Goal: Task Accomplishment & Management: Complete application form

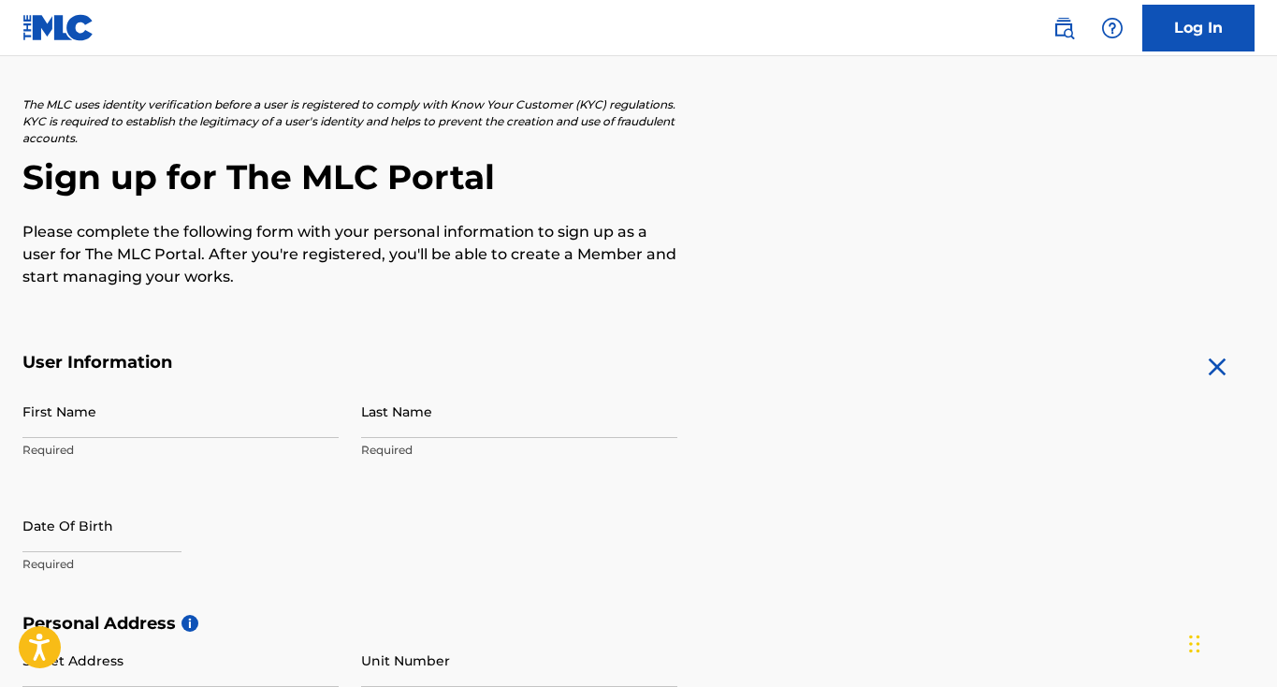
scroll to position [115, 0]
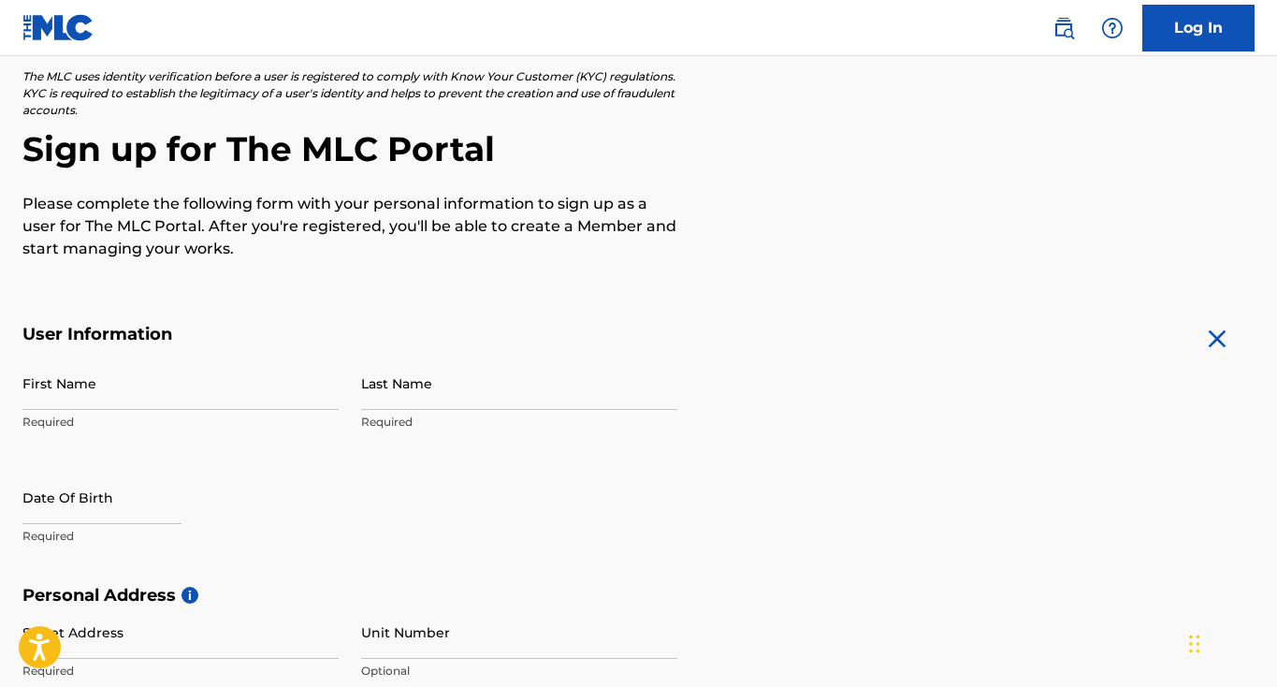
click at [105, 394] on input "First Name" at bounding box center [180, 382] width 316 height 53
type input "[PERSON_NAME]"
select select "8"
select select "2025"
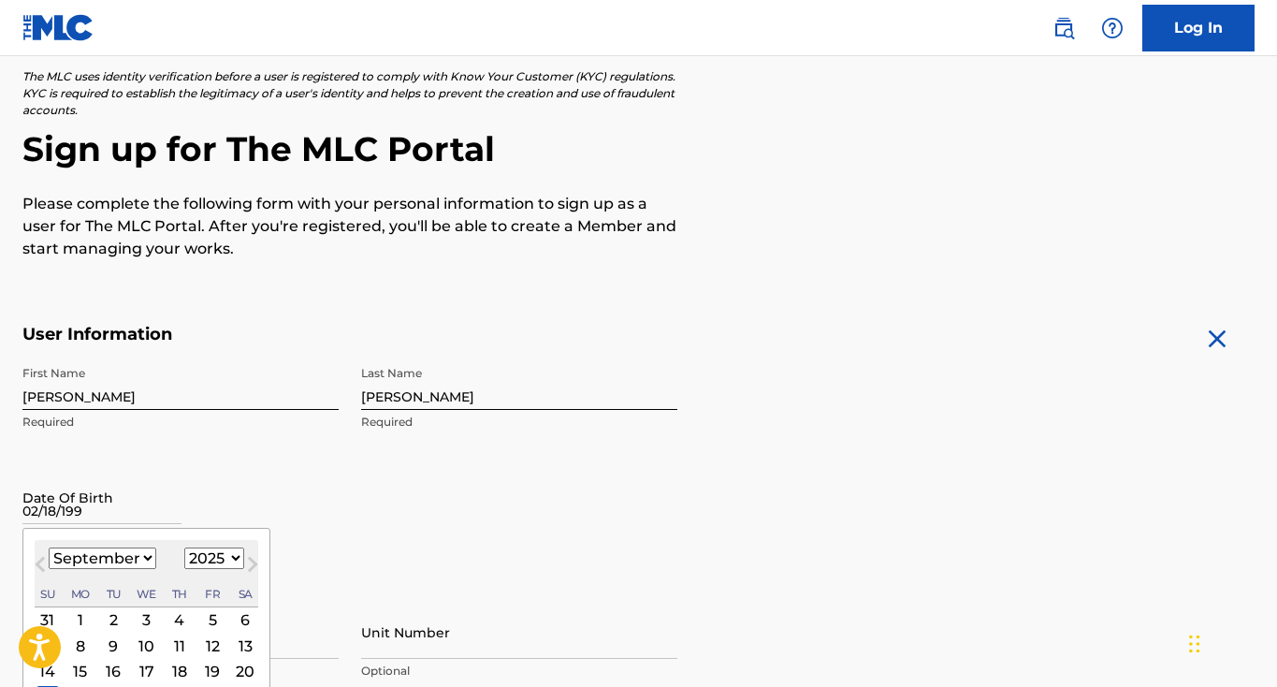
type input "[DATE]"
click at [267, 459] on div "First Name [PERSON_NAME] Required Last Name [PERSON_NAME] Required Date Of Birt…" at bounding box center [349, 470] width 655 height 228
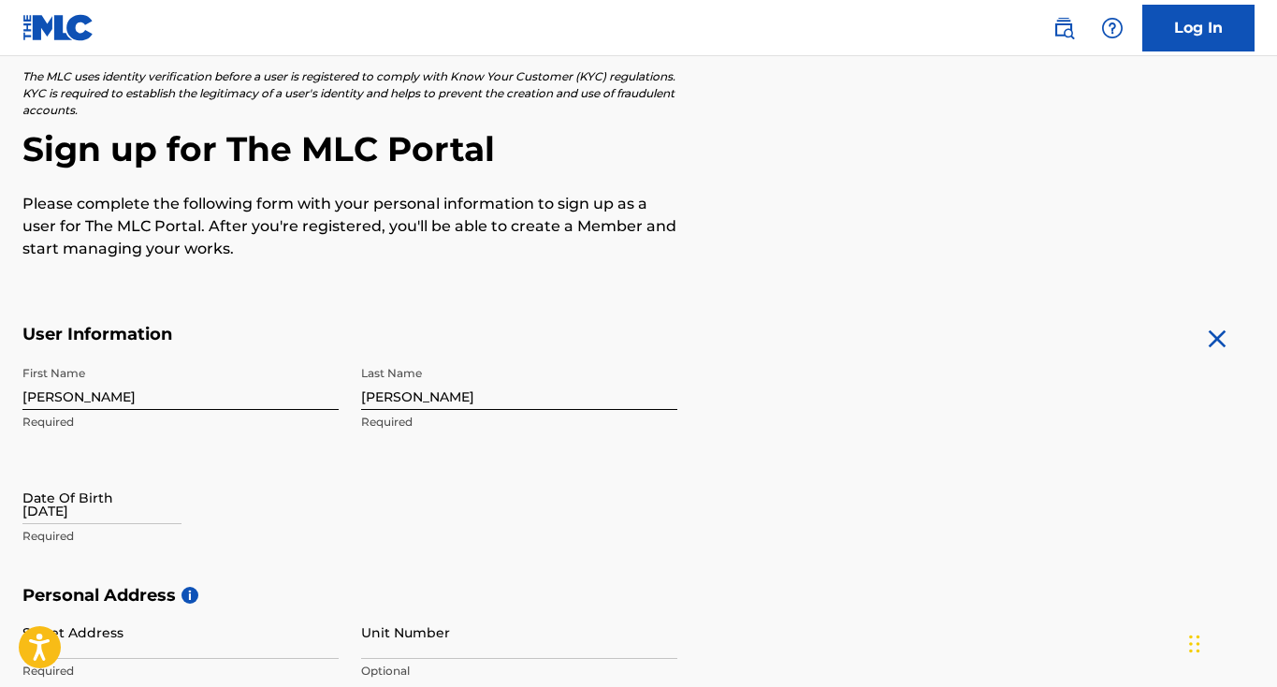
click at [115, 505] on input "[DATE]" at bounding box center [101, 497] width 159 height 53
select select "8"
select select "2025"
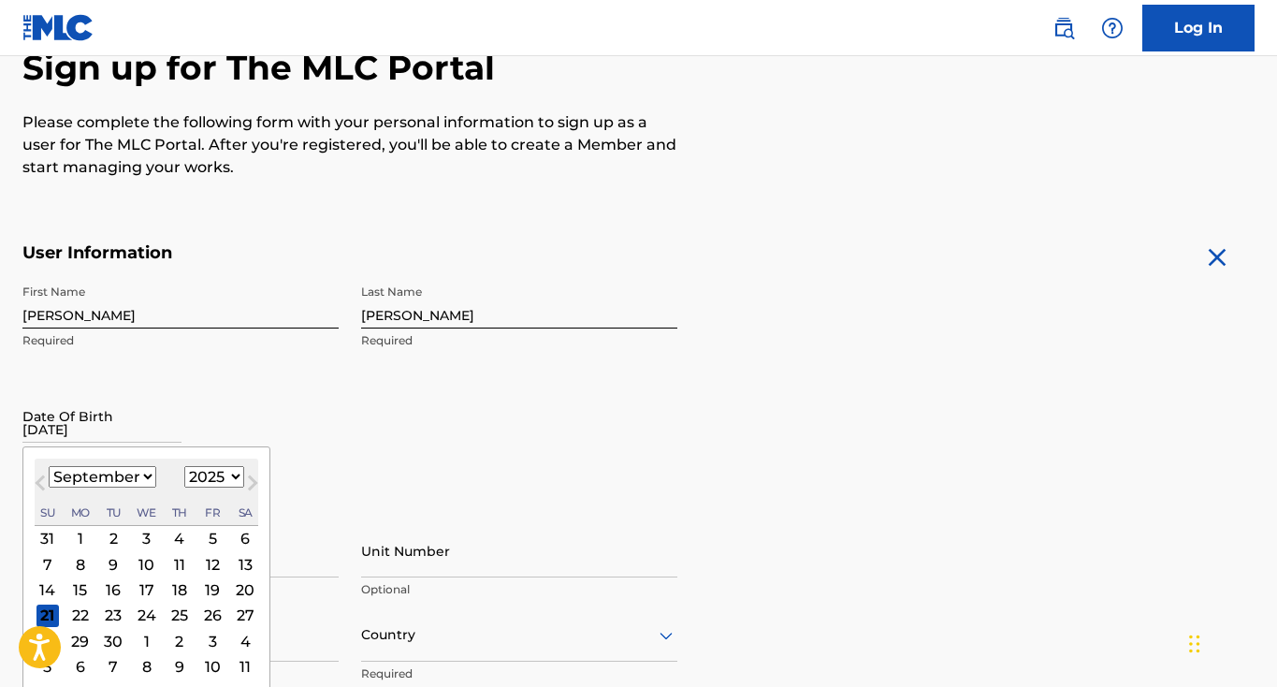
scroll to position [209, 0]
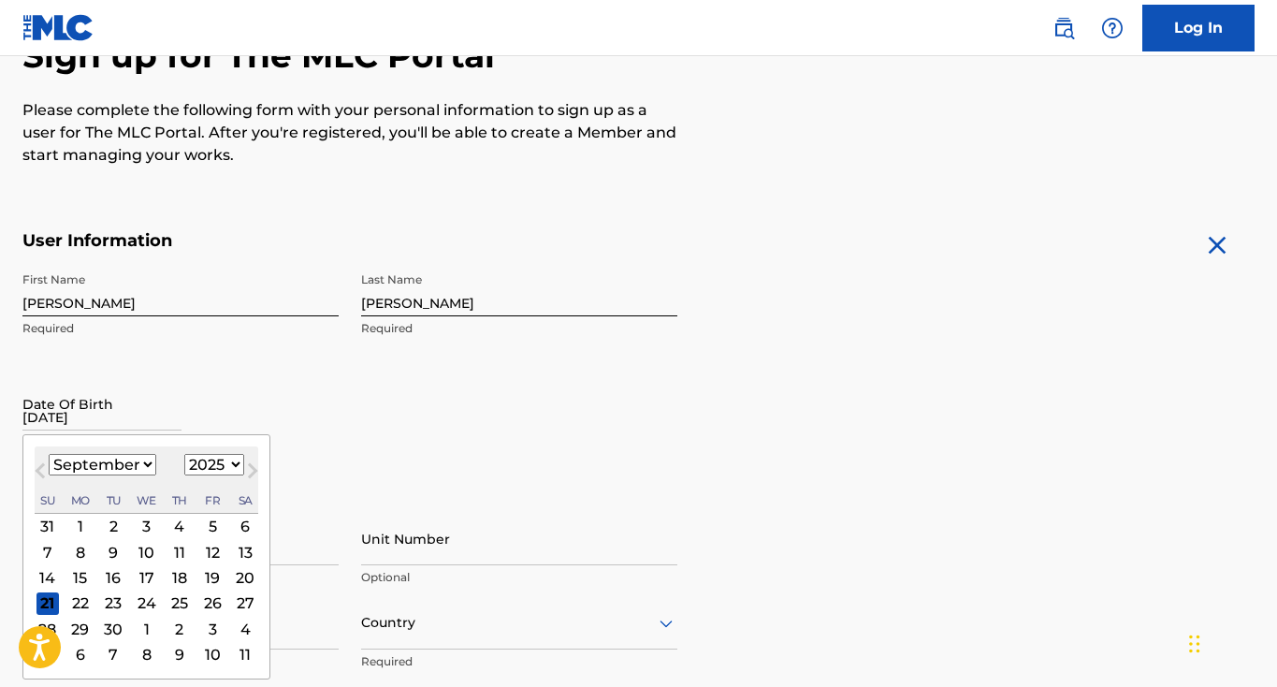
click at [94, 468] on select "January February March April May June July August September October November De…" at bounding box center [103, 465] width 108 height 22
select select "1"
click at [198, 460] on select "1899 1900 1901 1902 1903 1904 1905 1906 1907 1908 1909 1910 1911 1912 1913 1914…" at bounding box center [214, 465] width 60 height 22
select select "1990"
click at [44, 601] on div "18" at bounding box center [47, 602] width 22 height 22
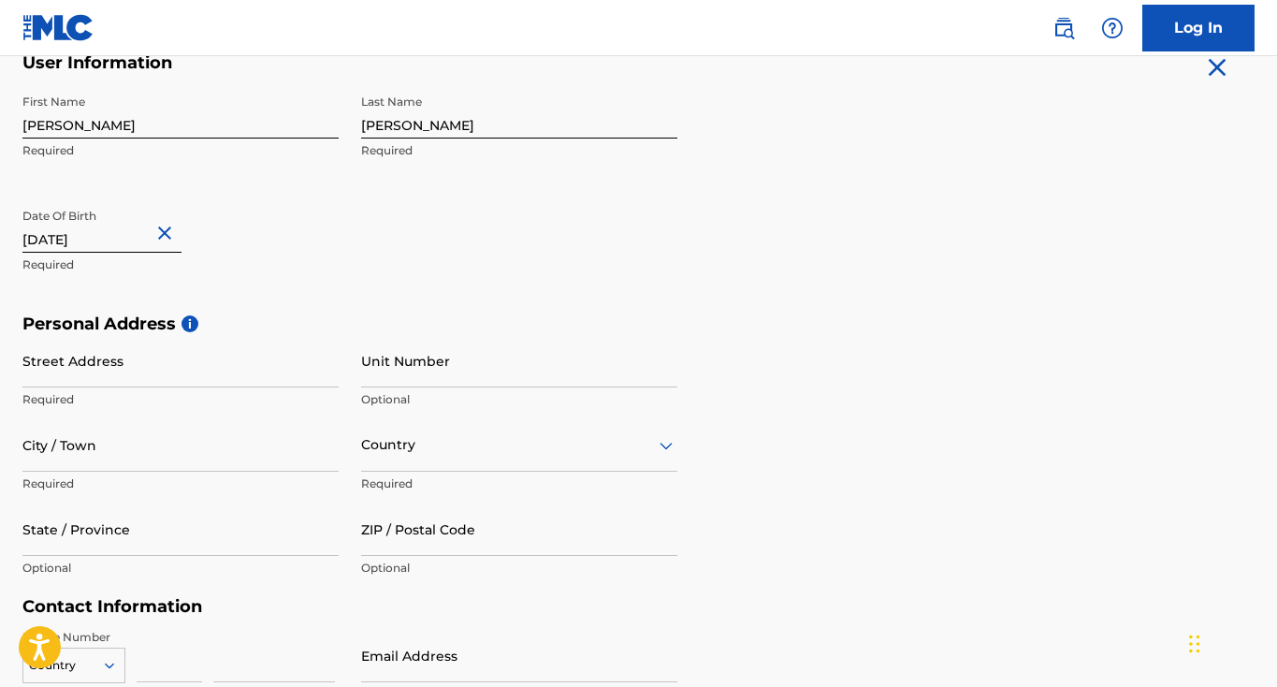
scroll to position [395, 0]
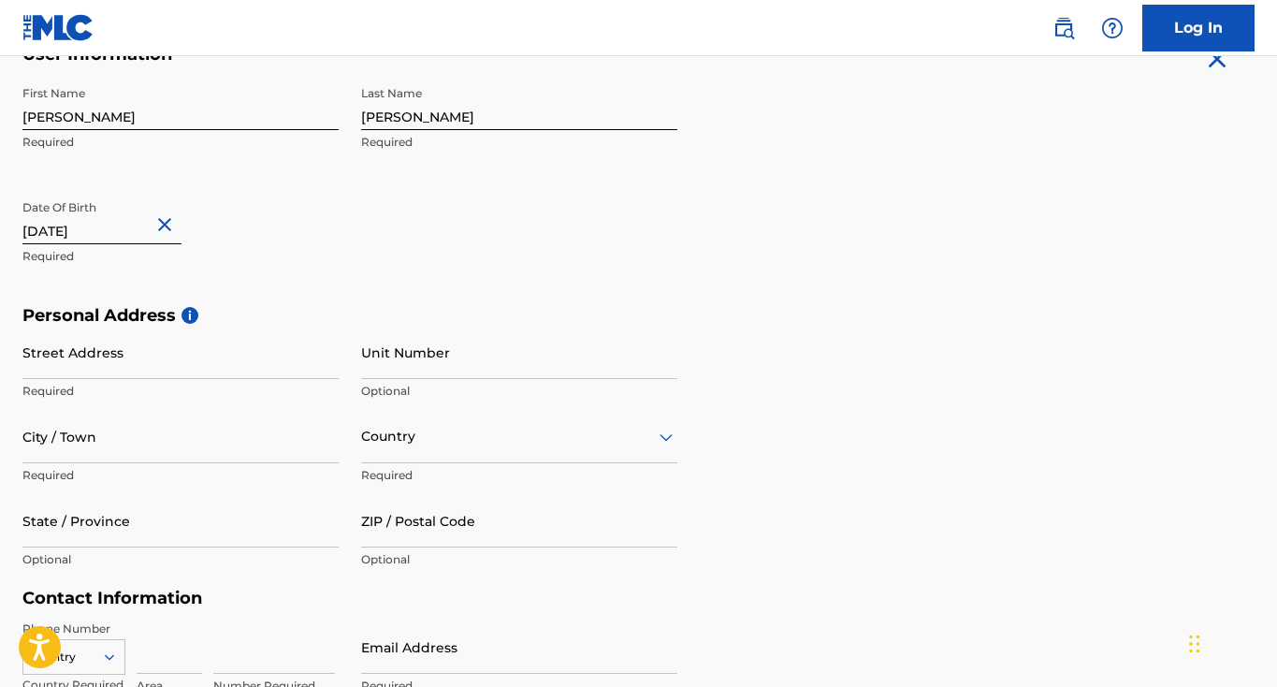
click at [113, 351] on input "Street Address" at bounding box center [180, 352] width 316 height 53
type input "[STREET_ADDRESS]"
type input "Greeley"
type input "[GEOGRAPHIC_DATA]"
type input "CO"
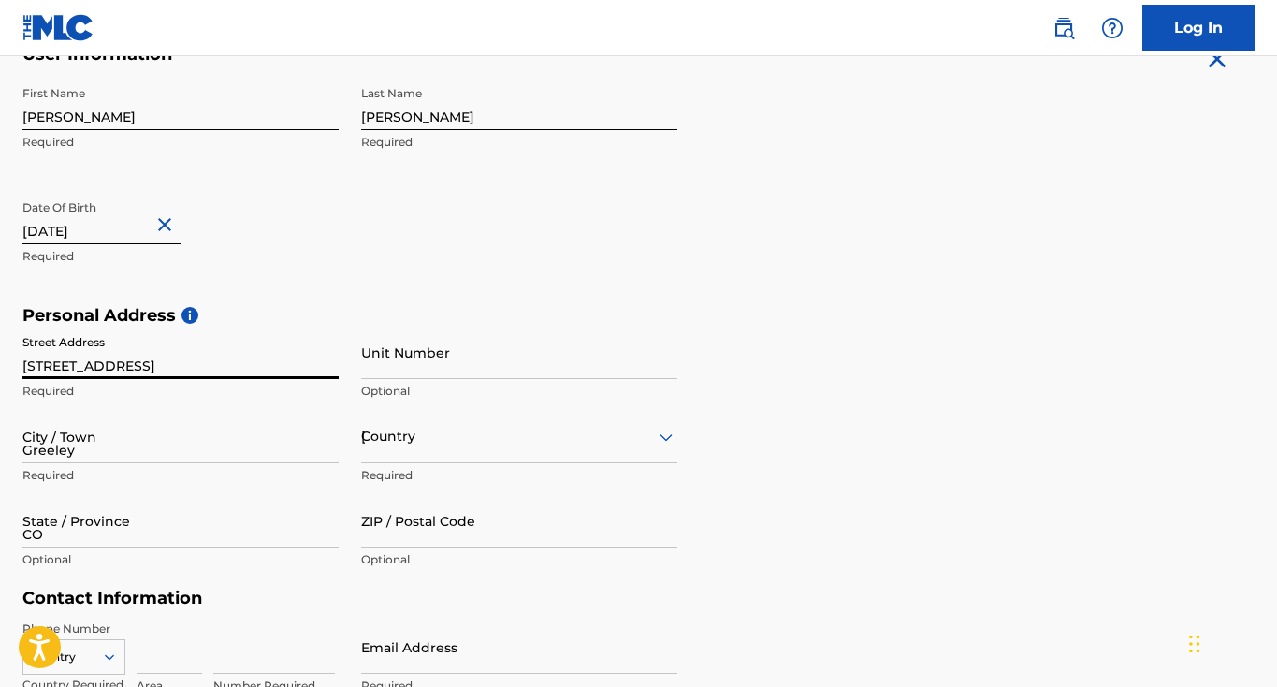
type input "80634"
type input "1"
type input "256"
type input "6836627"
type input "[EMAIL_ADDRESS][DOMAIN_NAME]"
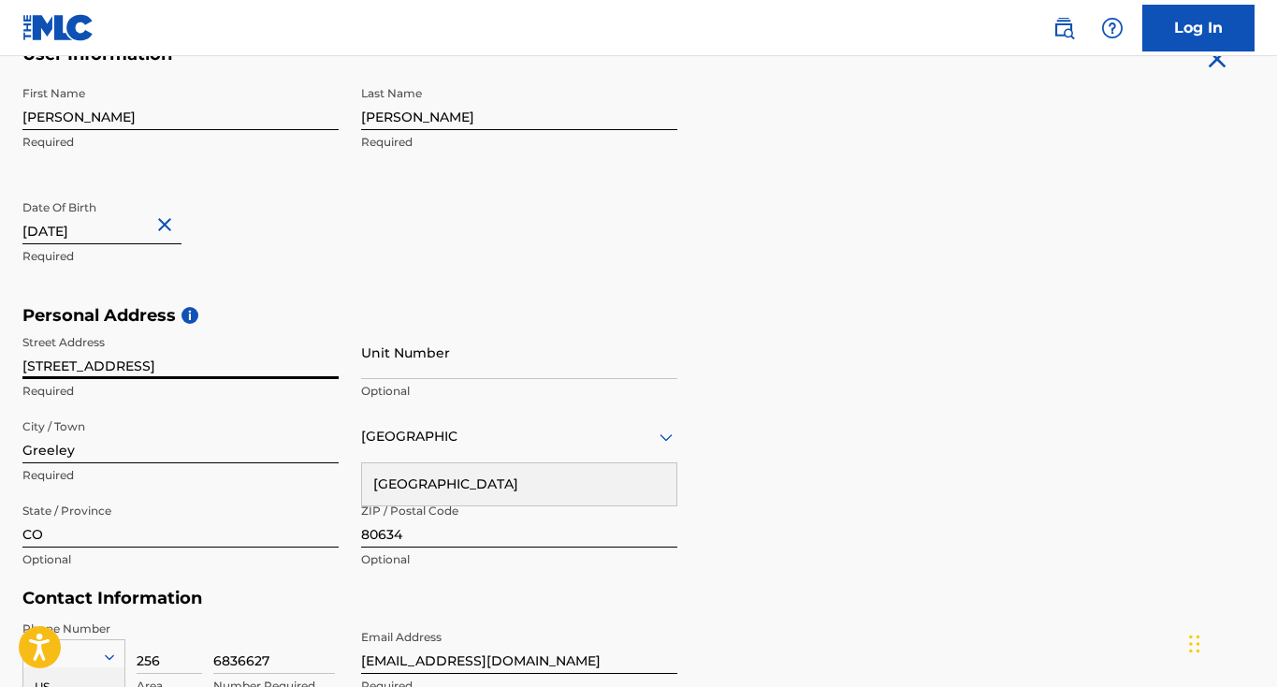
scroll to position [656, 0]
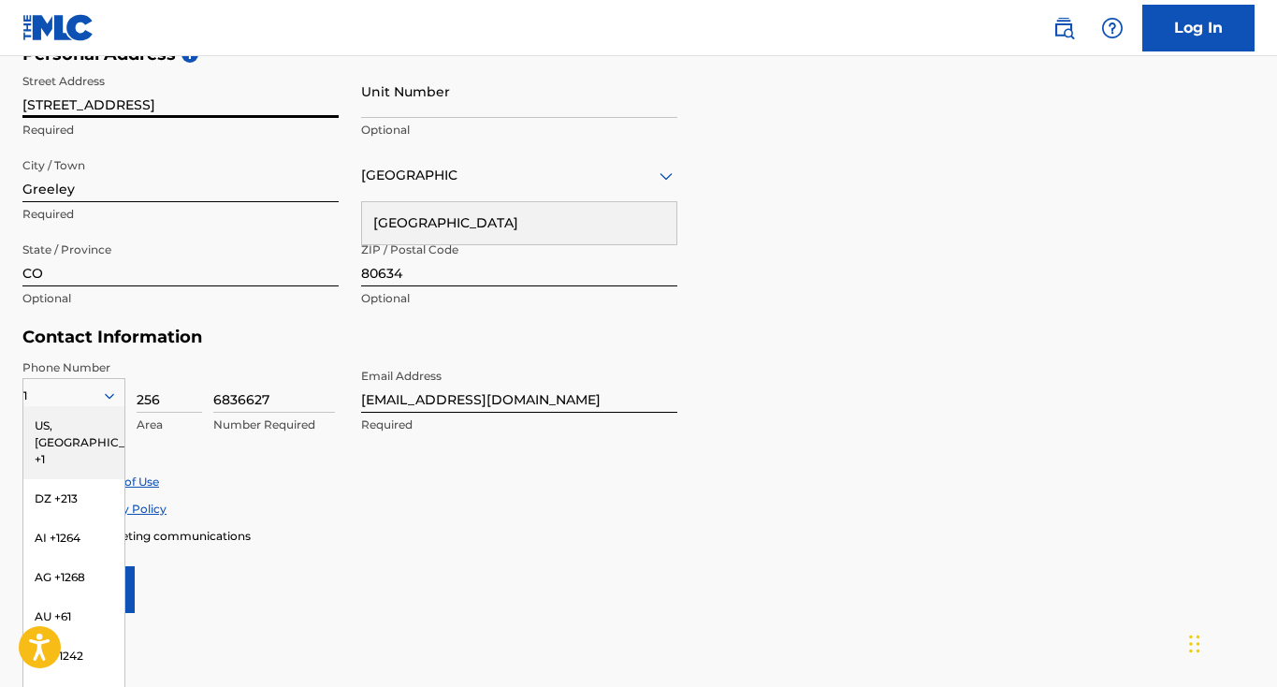
click at [477, 551] on form "User Information First Name [PERSON_NAME] Last Name [PERSON_NAME] Required Date…" at bounding box center [638, 198] width 1232 height 830
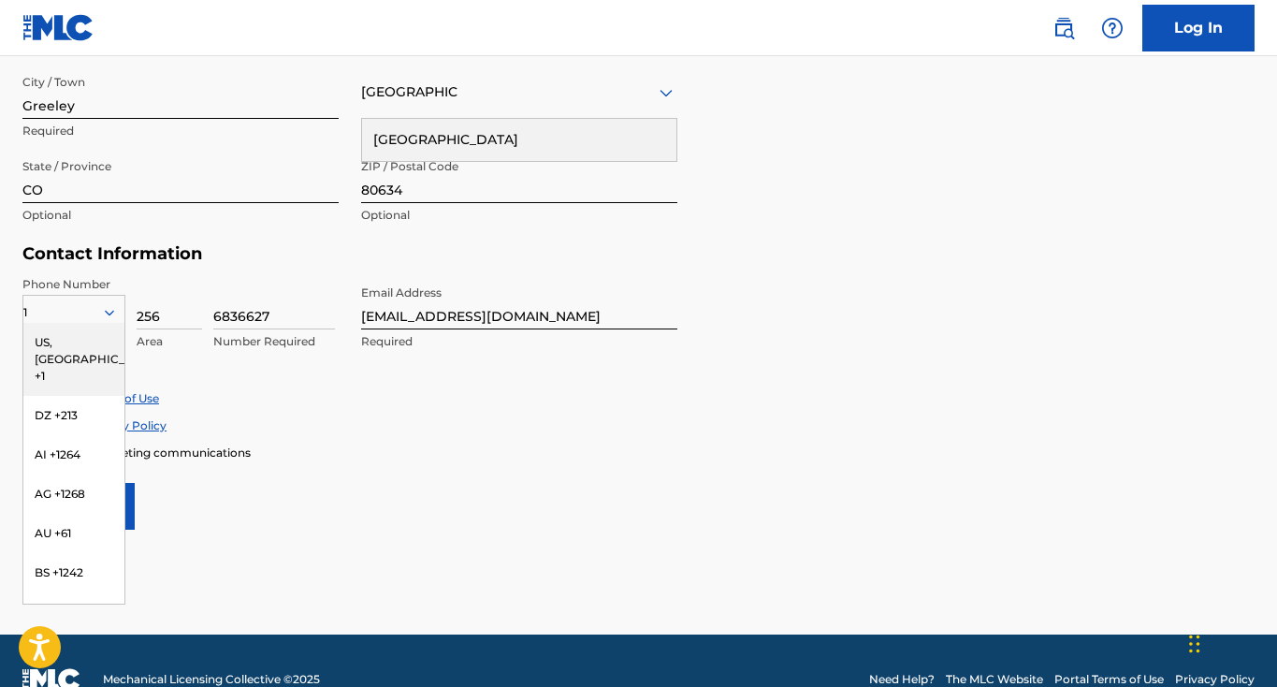
scroll to position [776, 0]
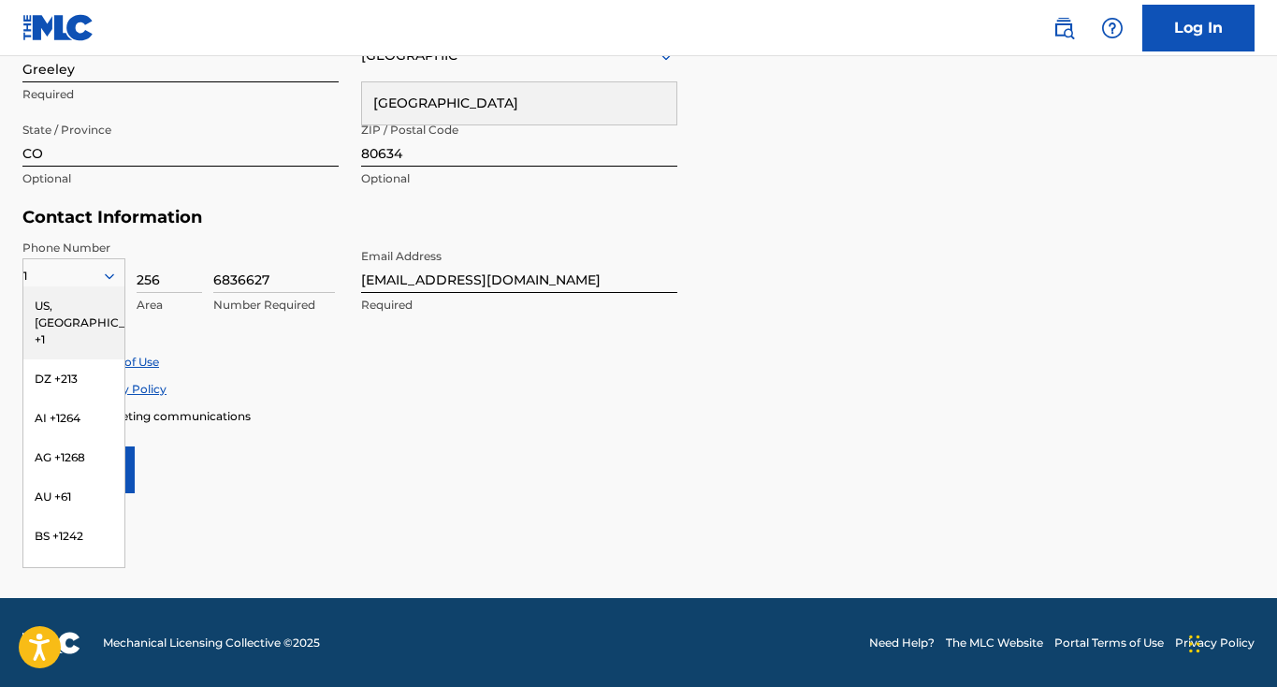
click at [412, 423] on form "User Information First Name [PERSON_NAME] Last Name [PERSON_NAME] Required Date…" at bounding box center [638, 78] width 1232 height 830
click at [305, 381] on div "Accept Privacy Policy" at bounding box center [638, 389] width 1232 height 16
click at [47, 271] on div "1" at bounding box center [73, 276] width 101 height 21
drag, startPoint x: 65, startPoint y: 303, endPoint x: 261, endPoint y: 328, distance: 198.1
click at [65, 303] on div "US, [GEOGRAPHIC_DATA] +1" at bounding box center [73, 322] width 101 height 73
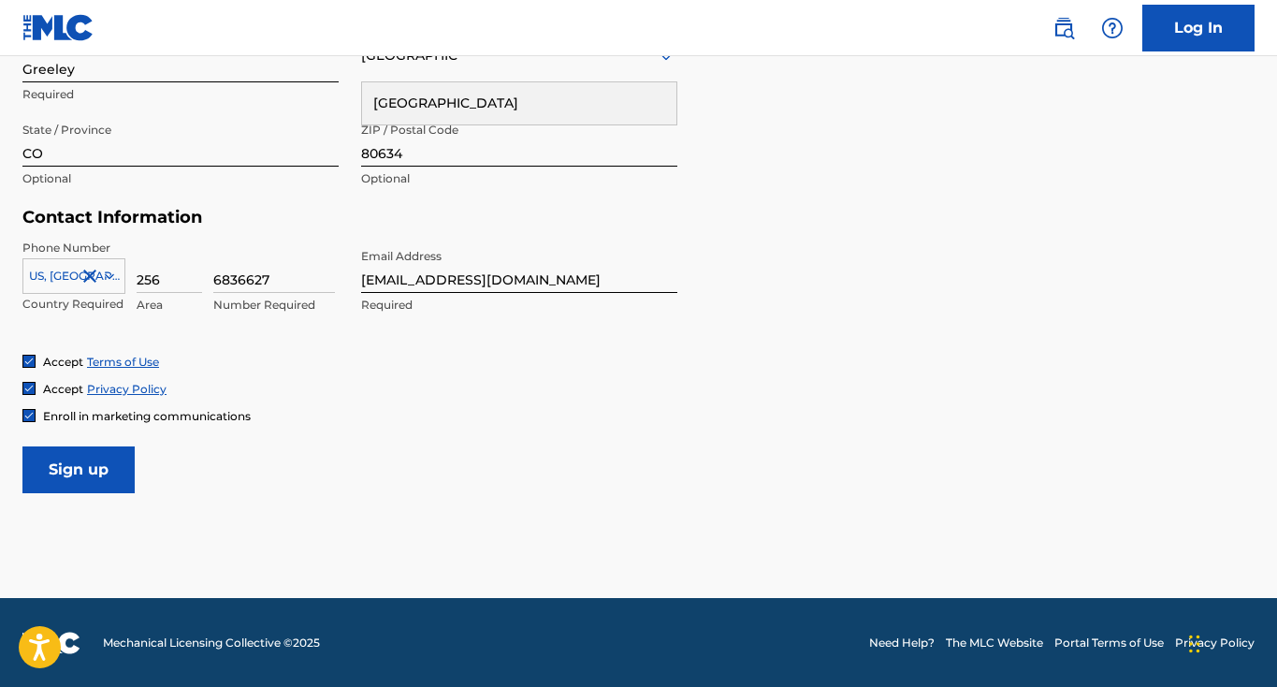
click at [29, 414] on img at bounding box center [28, 415] width 11 height 11
click at [65, 472] on input "Sign up" at bounding box center [78, 469] width 112 height 47
click at [51, 280] on div at bounding box center [73, 276] width 101 height 21
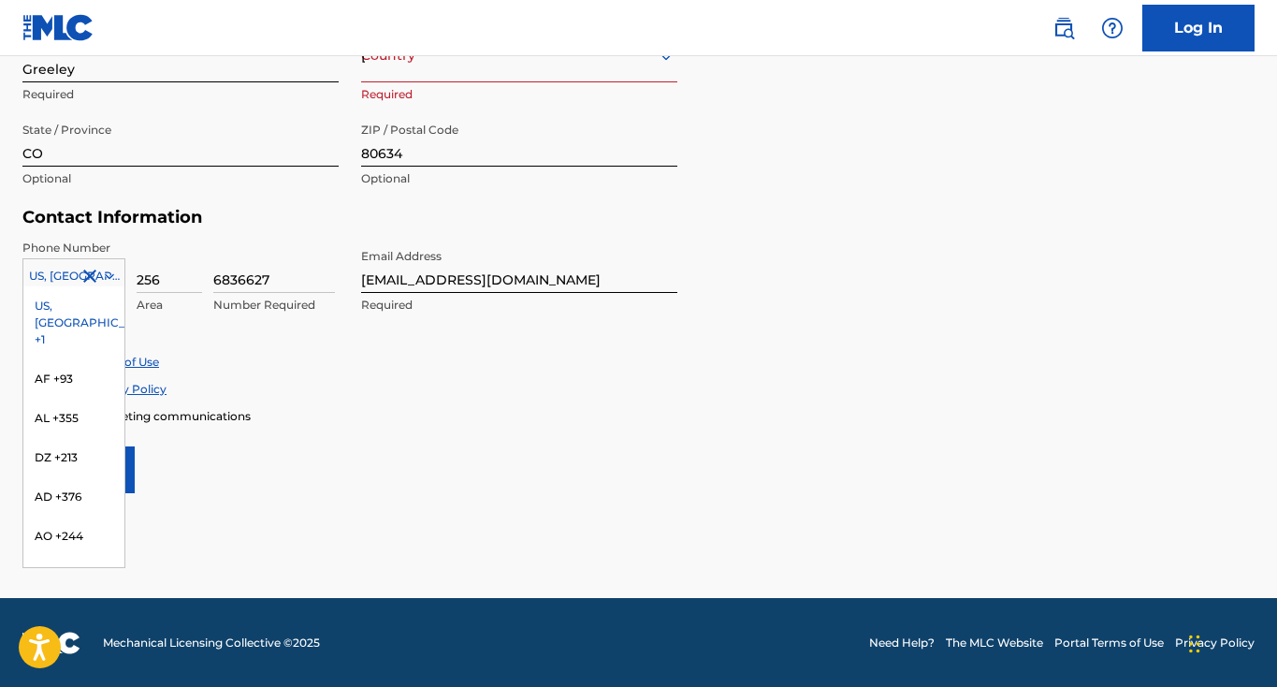
click at [60, 309] on div "US, [GEOGRAPHIC_DATA] +1" at bounding box center [73, 322] width 101 height 73
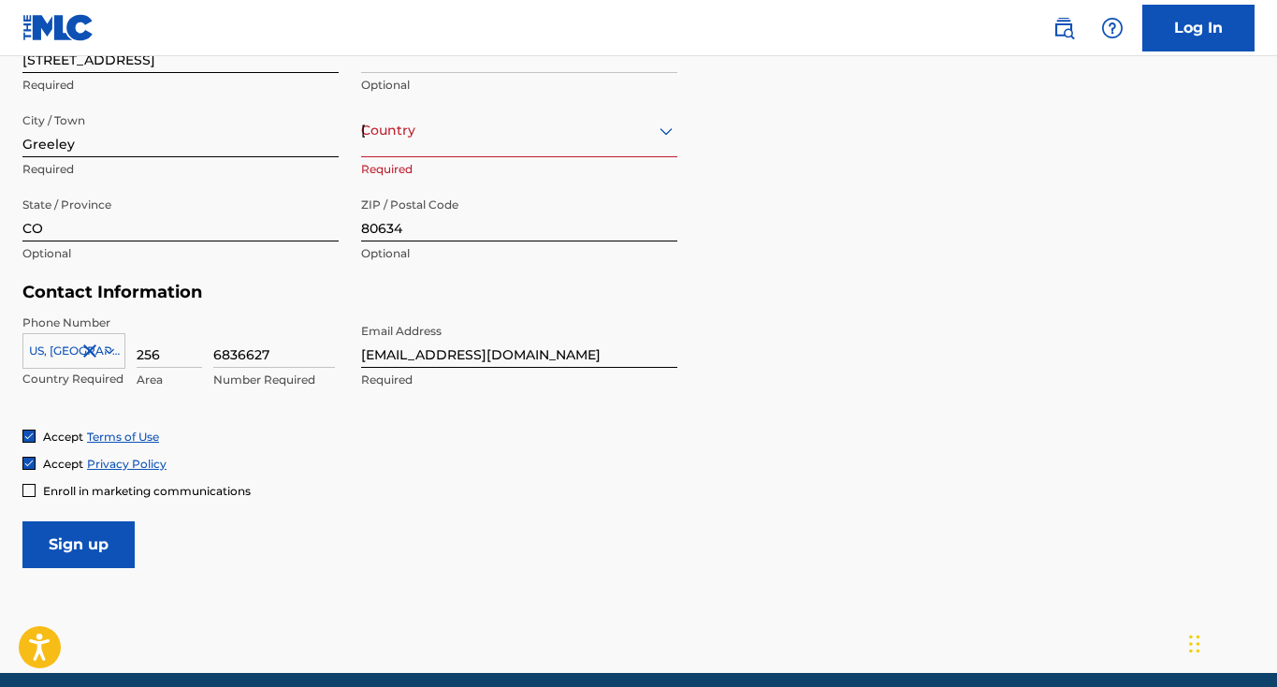
scroll to position [690, 0]
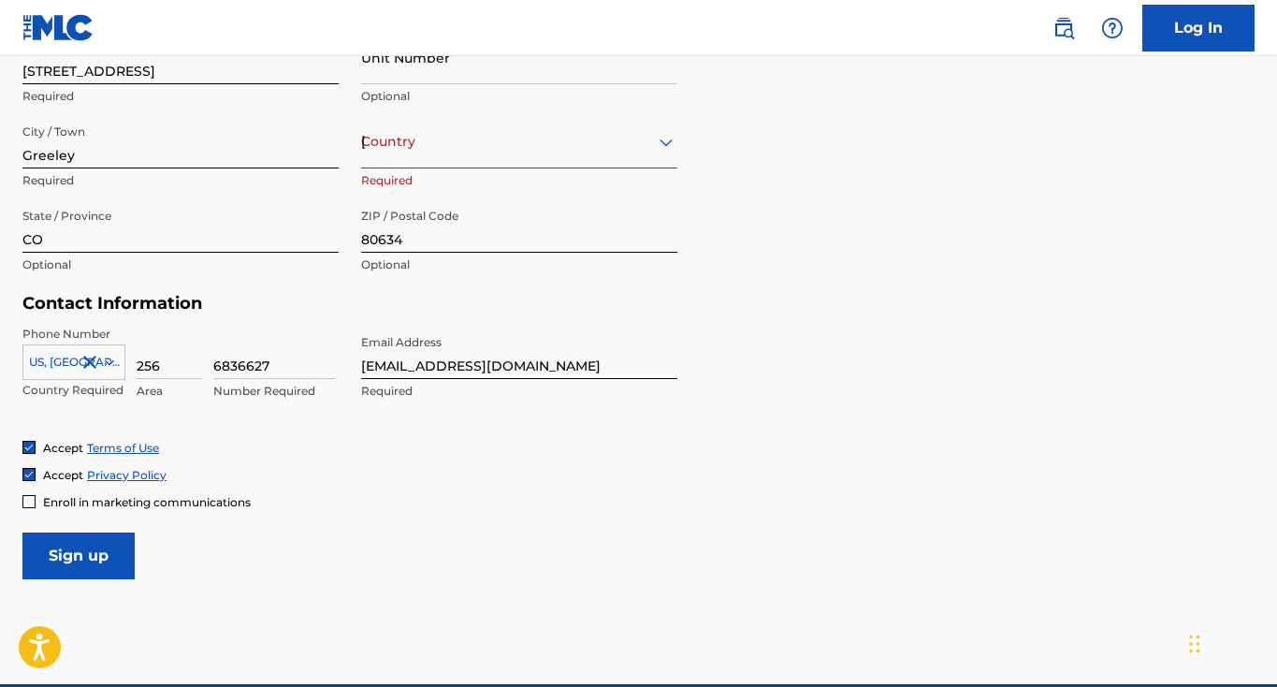
click at [376, 152] on div "[GEOGRAPHIC_DATA]" at bounding box center [519, 141] width 316 height 23
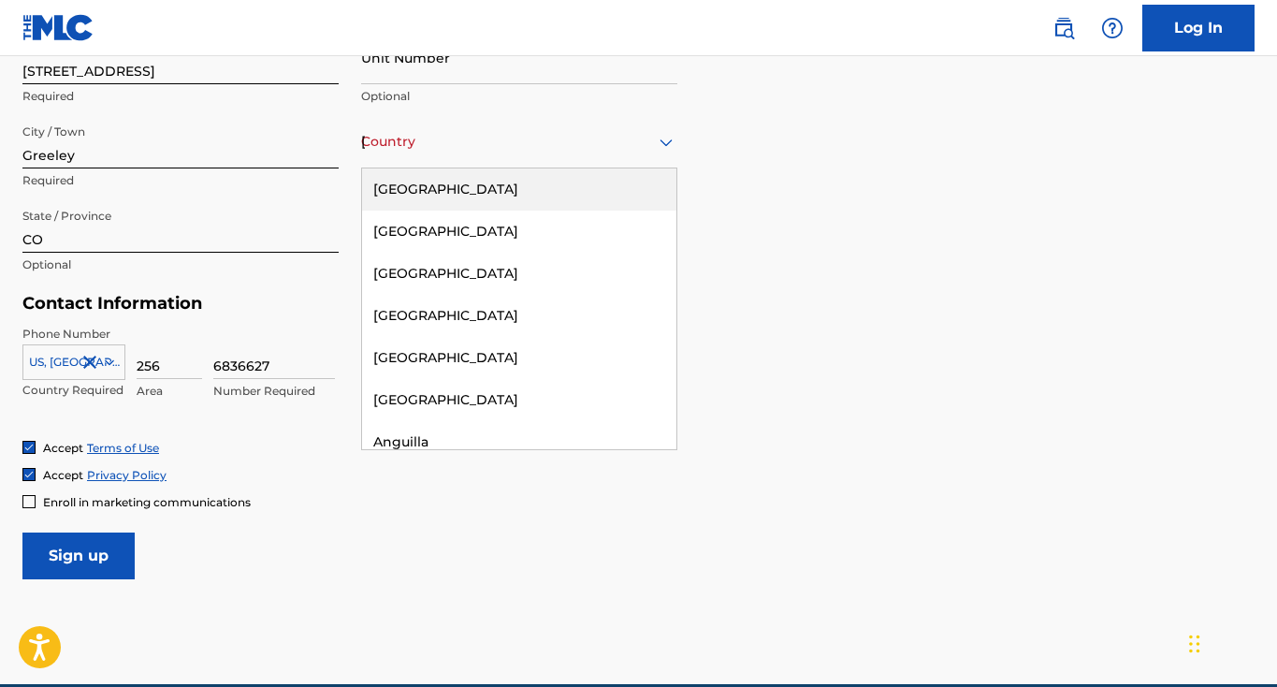
click at [396, 191] on div "[GEOGRAPHIC_DATA]" at bounding box center [519, 189] width 314 height 42
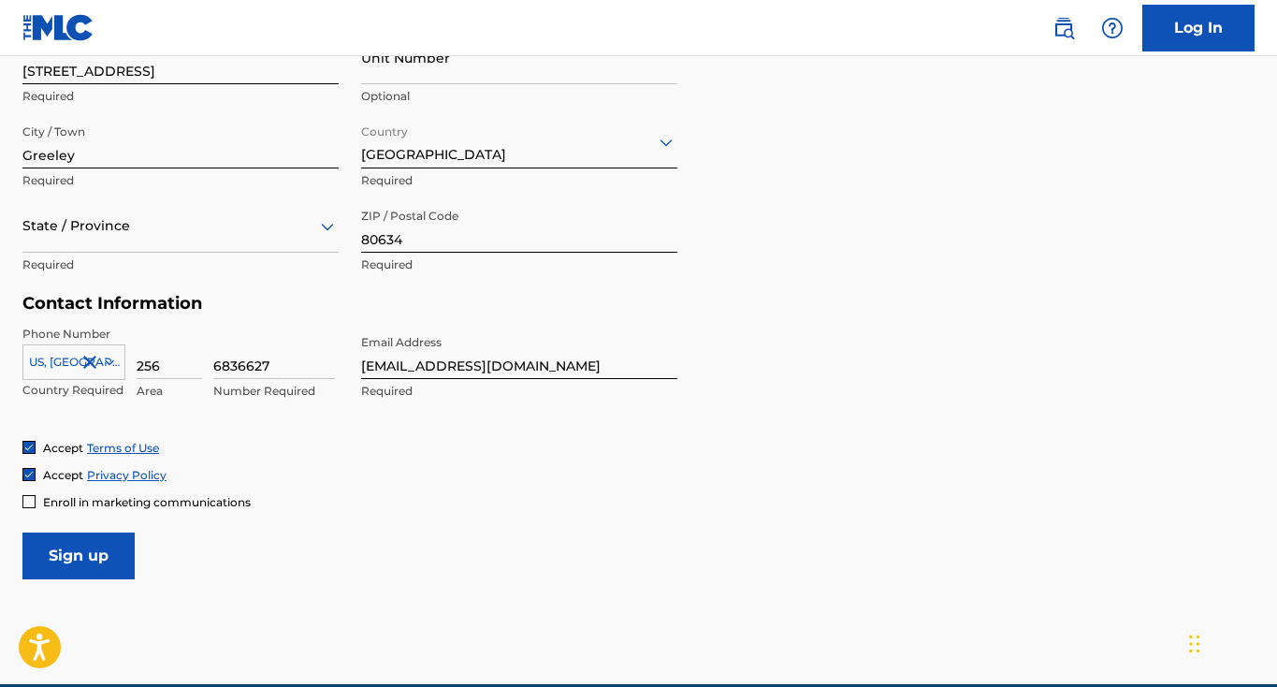
click at [98, 550] on input "Sign up" at bounding box center [78, 555] width 112 height 47
click at [101, 234] on div at bounding box center [180, 225] width 316 height 23
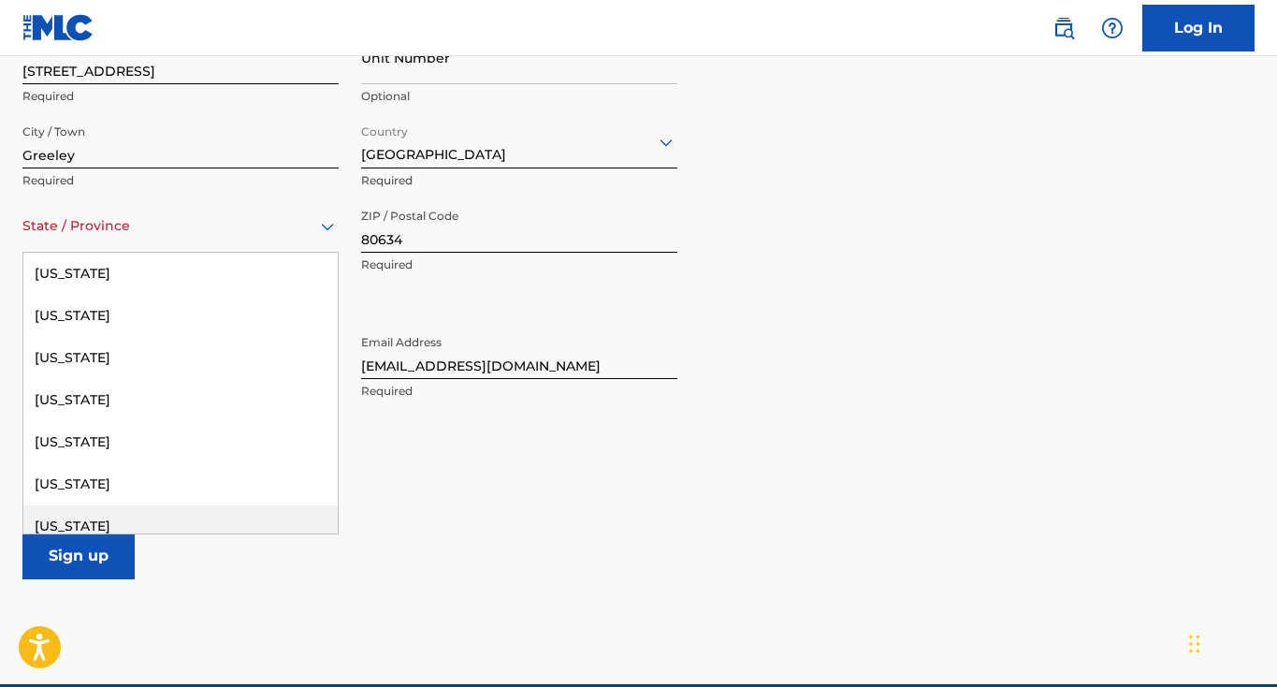
click at [68, 512] on div "[US_STATE]" at bounding box center [180, 526] width 314 height 42
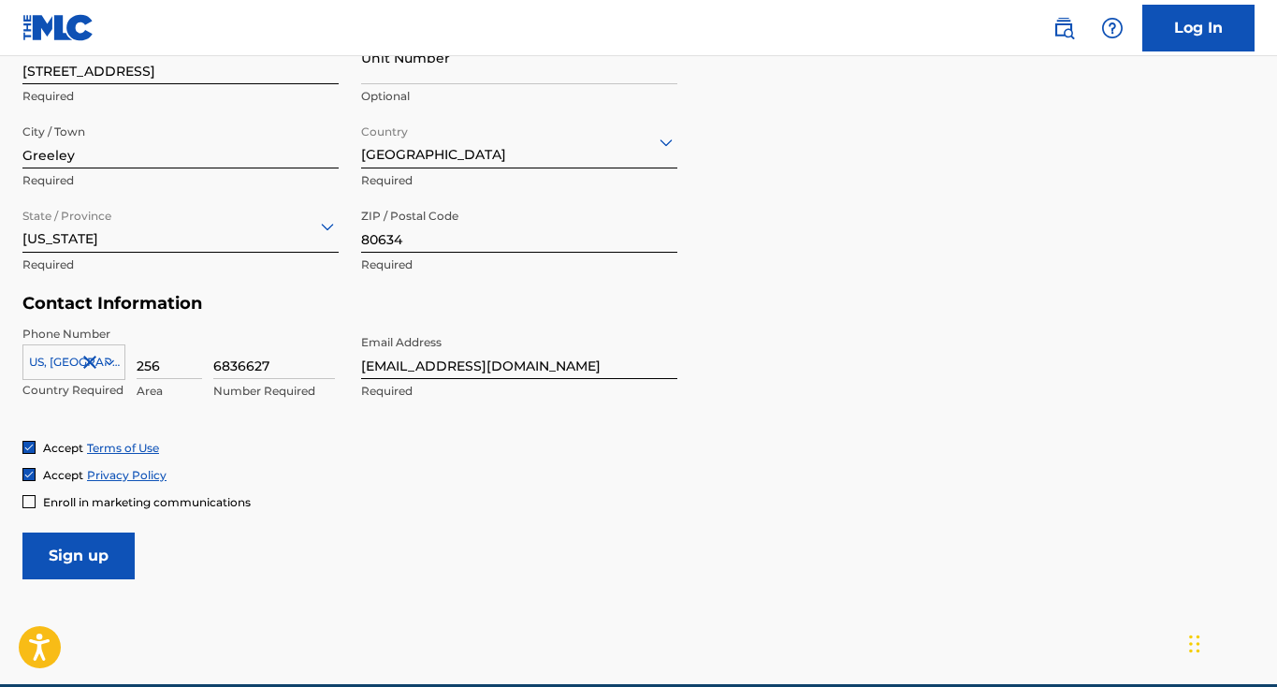
click at [73, 545] on input "Sign up" at bounding box center [78, 555] width 112 height 47
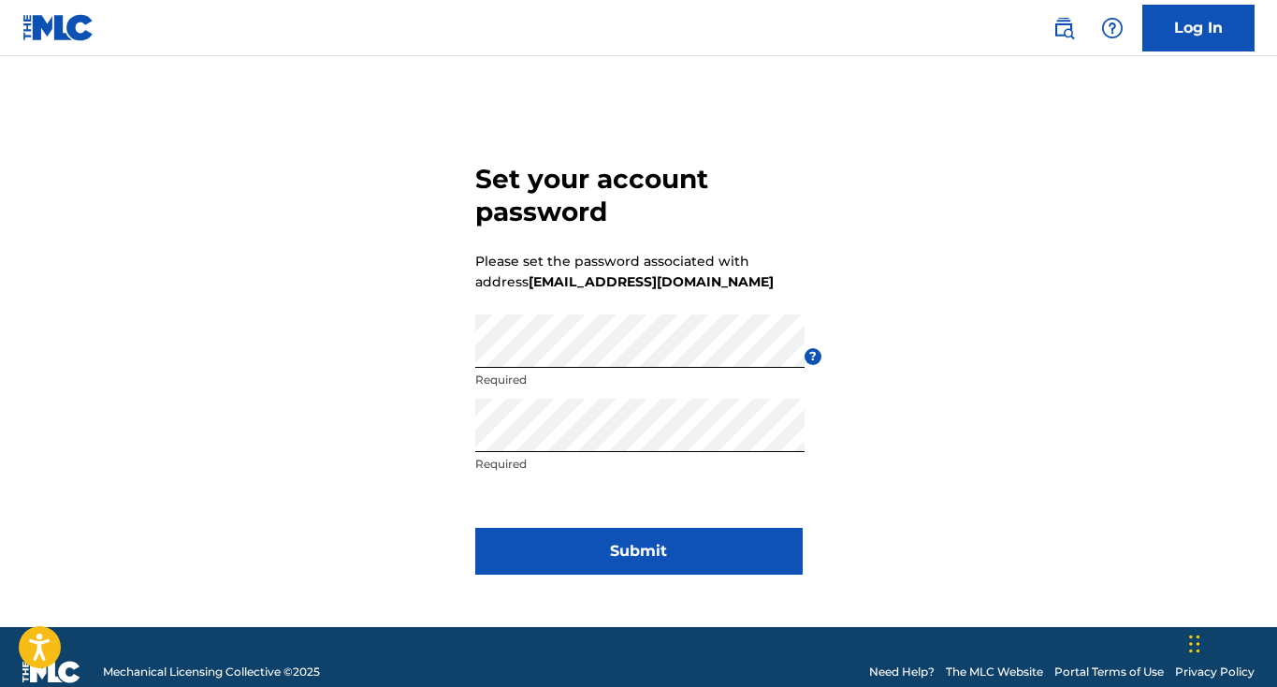
click at [681, 541] on button "Submit" at bounding box center [638, 551] width 327 height 47
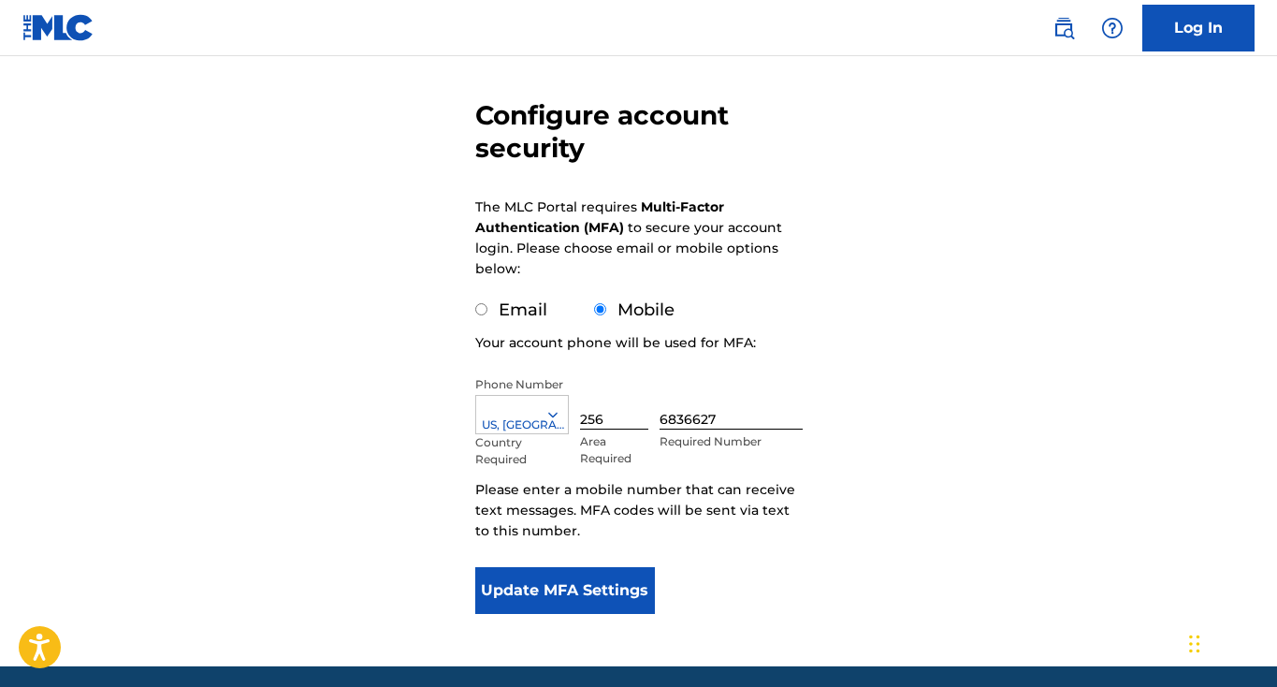
scroll to position [213, 0]
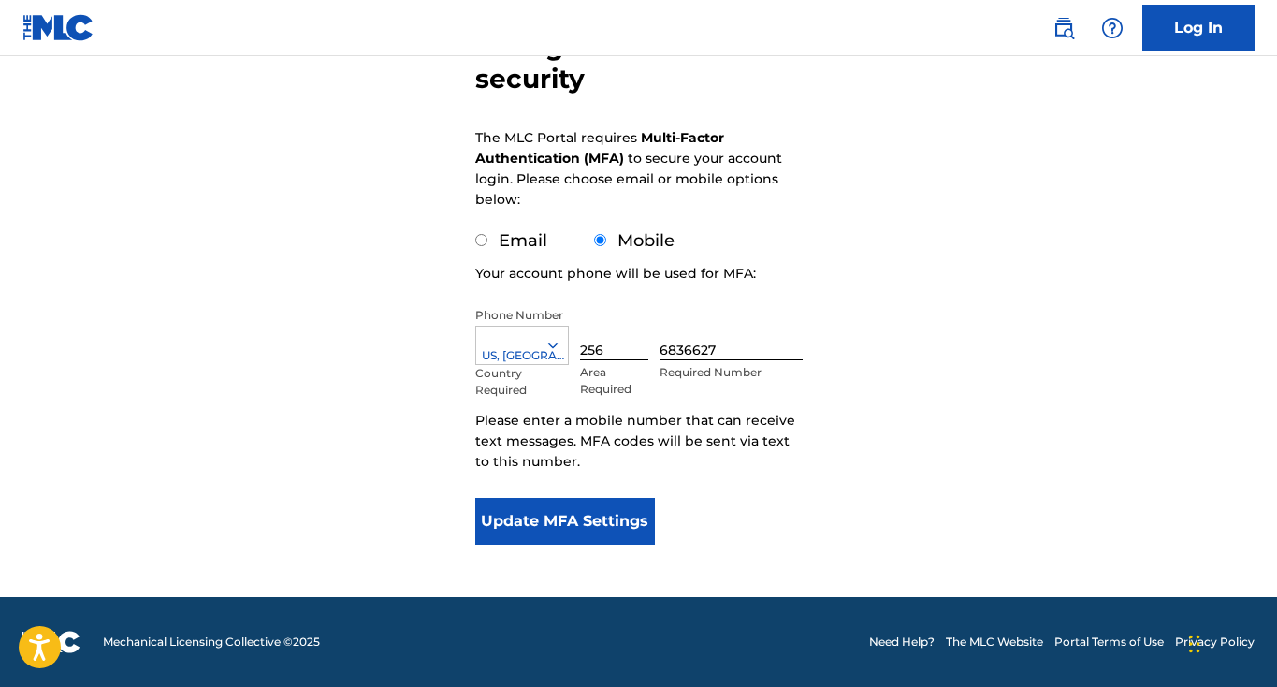
click at [584, 526] on button "Update MFA Settings" at bounding box center [565, 521] width 181 height 47
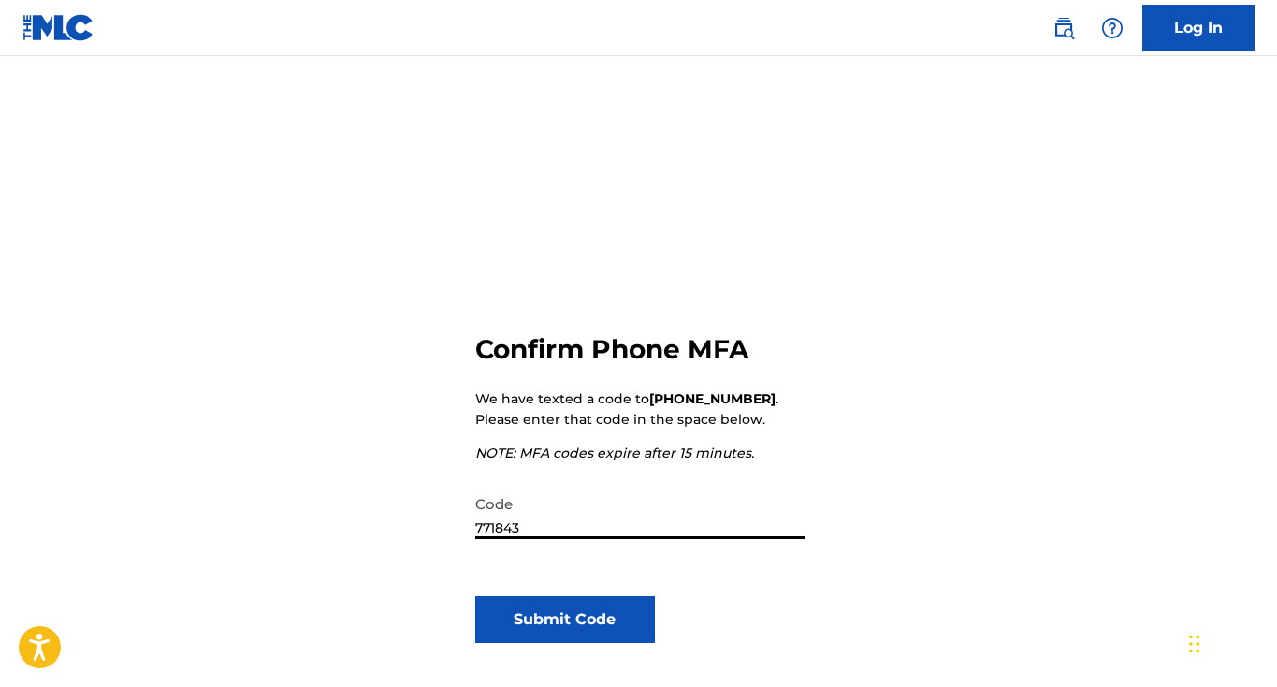
type input "771843"
click at [539, 630] on button "Submit Code" at bounding box center [565, 619] width 181 height 47
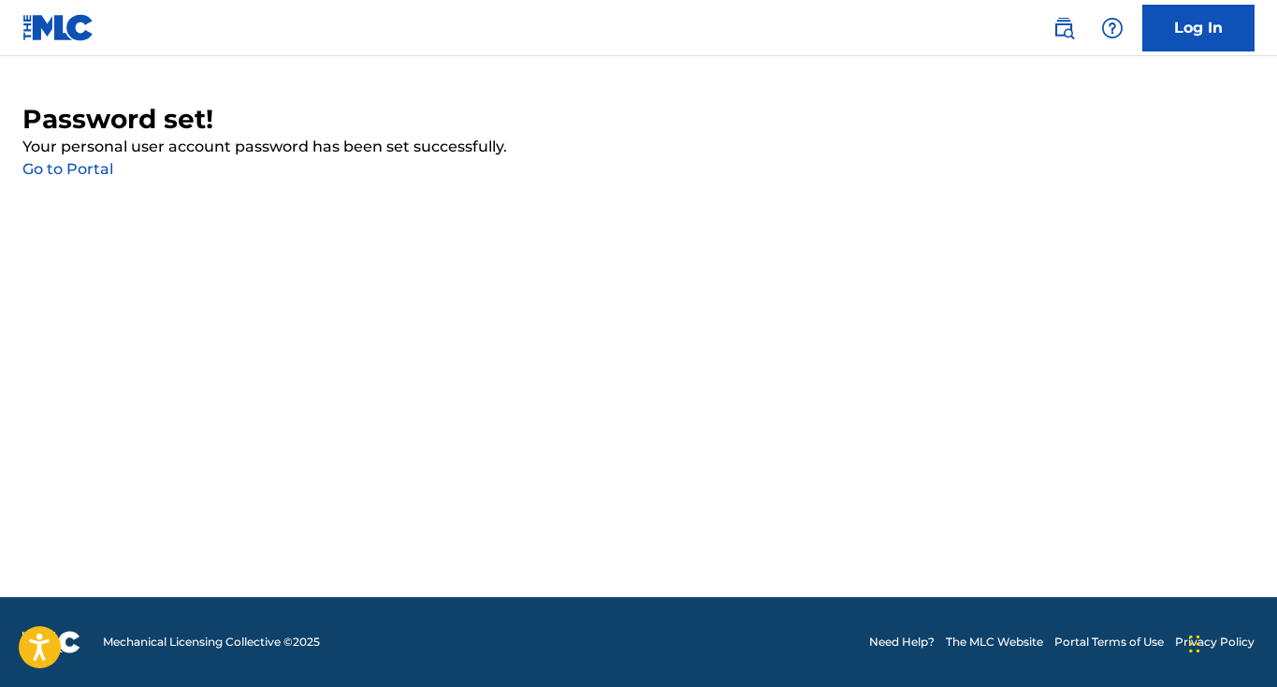
click at [54, 178] on link "Go to Portal" at bounding box center [67, 169] width 91 height 18
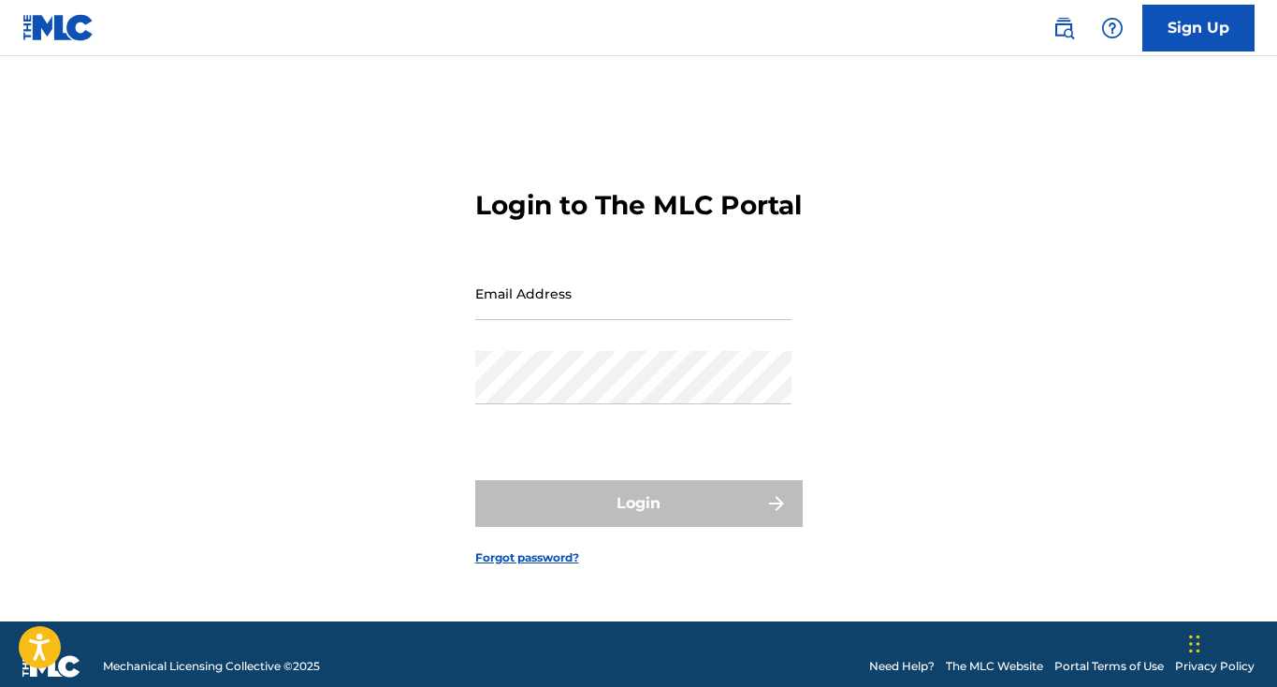
click at [547, 304] on input "Email Address" at bounding box center [633, 293] width 316 height 53
type input "[EMAIL_ADDRESS][DOMAIN_NAME]"
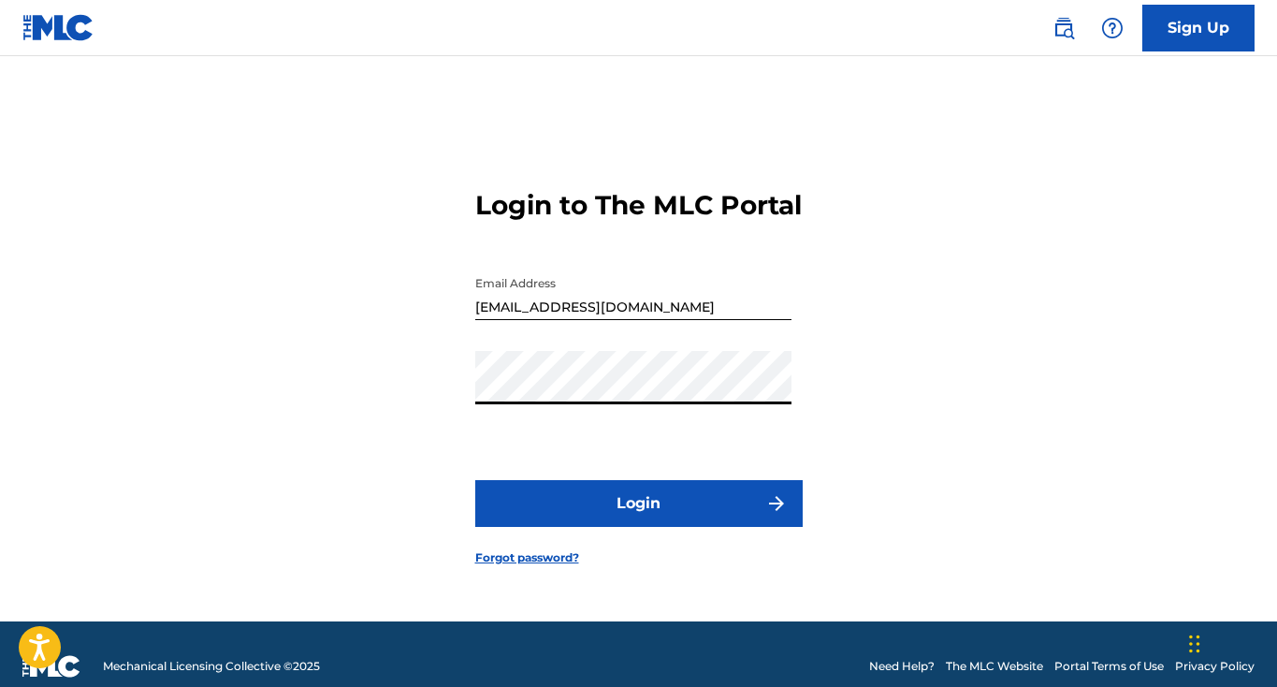
click at [618, 506] on button "Login" at bounding box center [638, 503] width 327 height 47
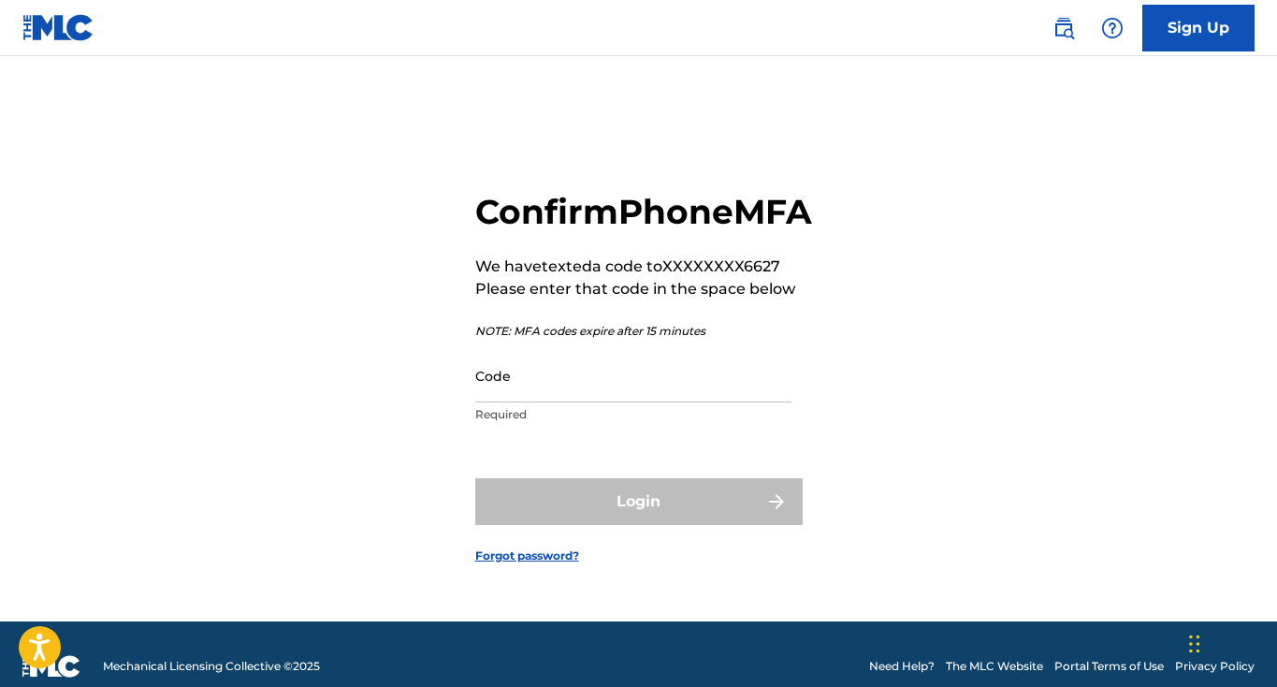
click at [545, 399] on input "Code" at bounding box center [633, 375] width 316 height 53
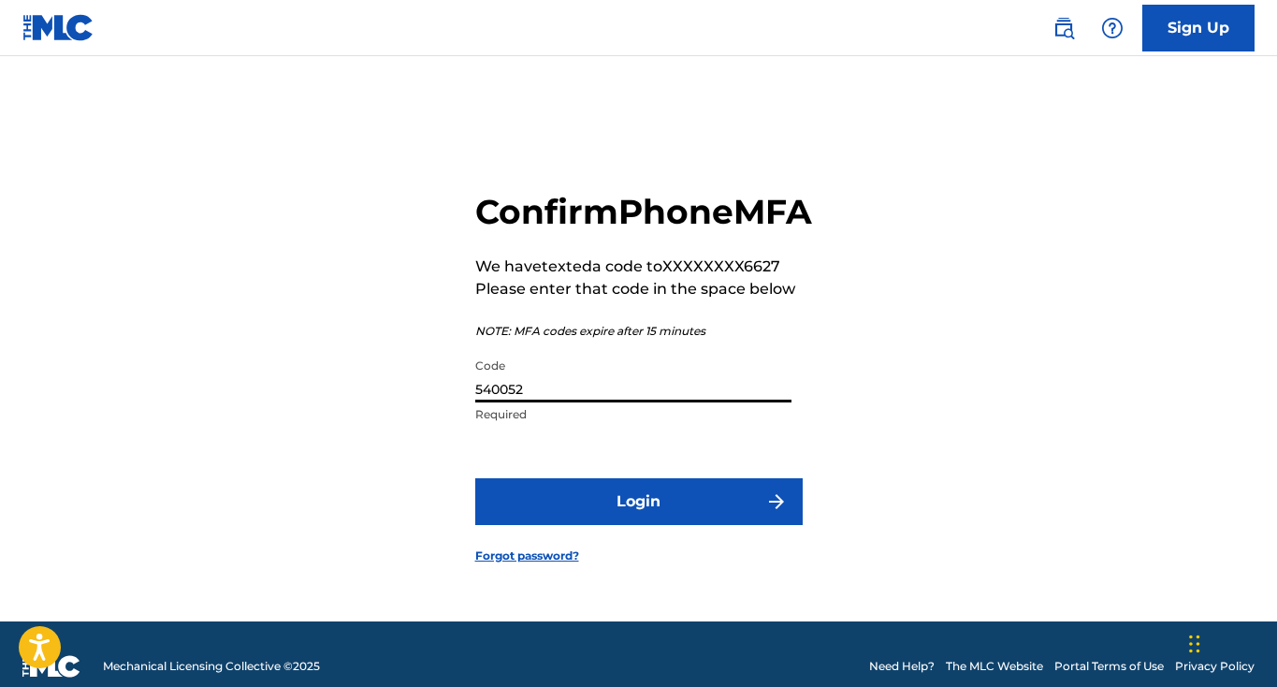
type input "540052"
click at [590, 509] on button "Login" at bounding box center [638, 501] width 327 height 47
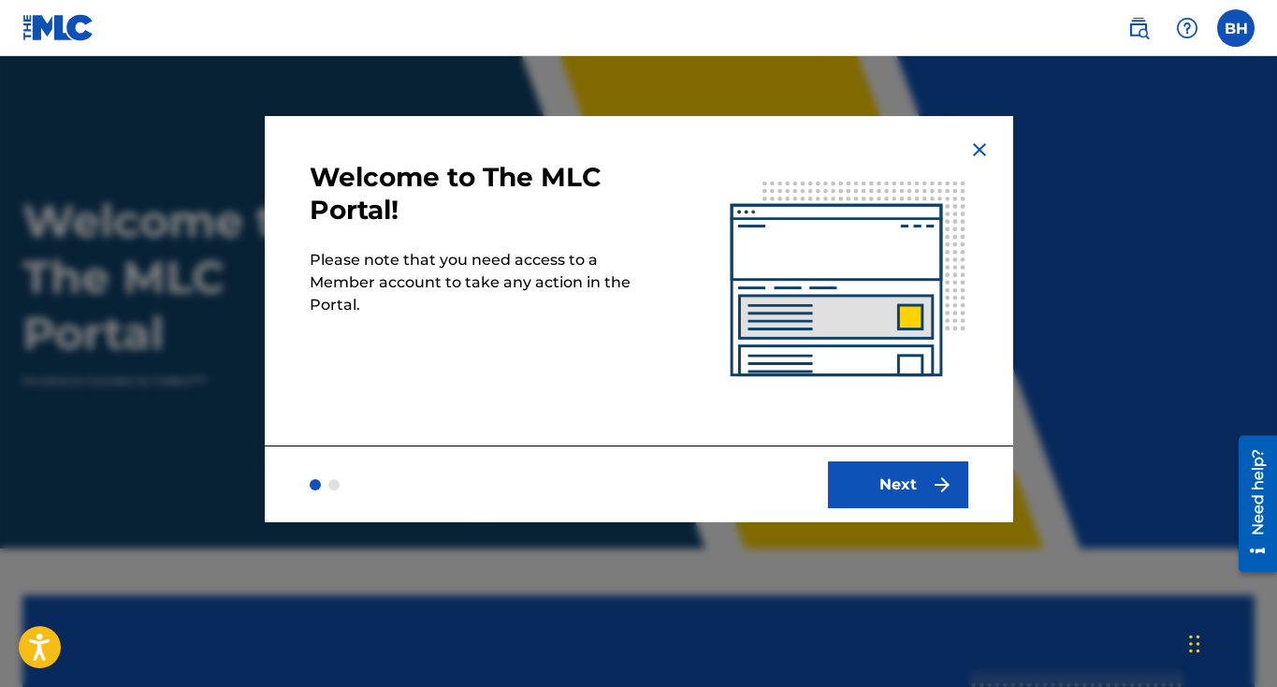
click at [896, 489] on button "Next" at bounding box center [898, 484] width 140 height 47
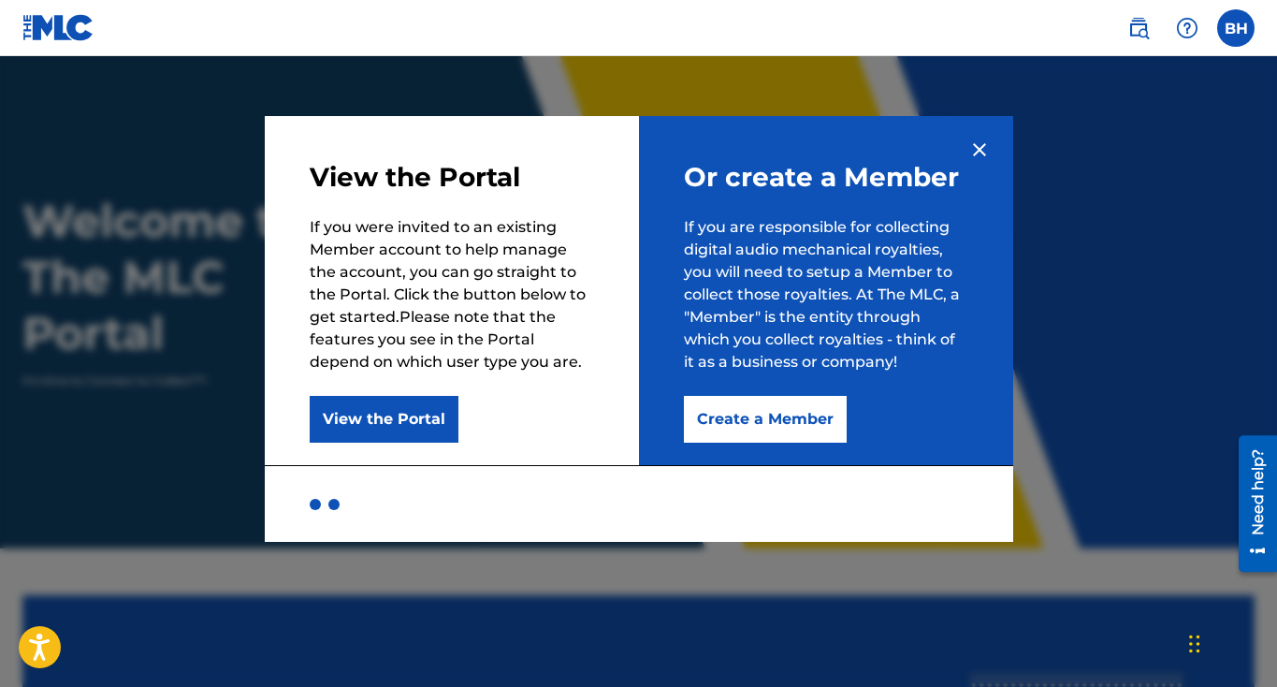
click at [738, 426] on button "Create a Member" at bounding box center [765, 419] width 163 height 47
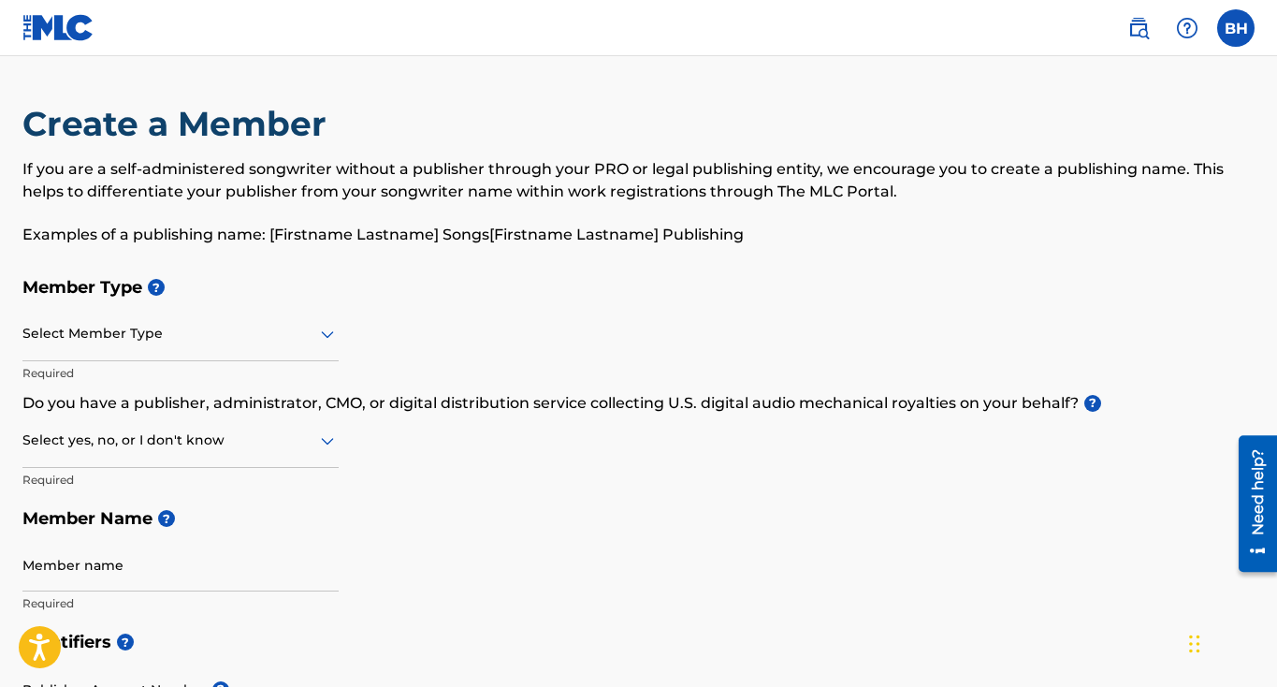
click at [184, 347] on div "Select Member Type" at bounding box center [180, 334] width 316 height 53
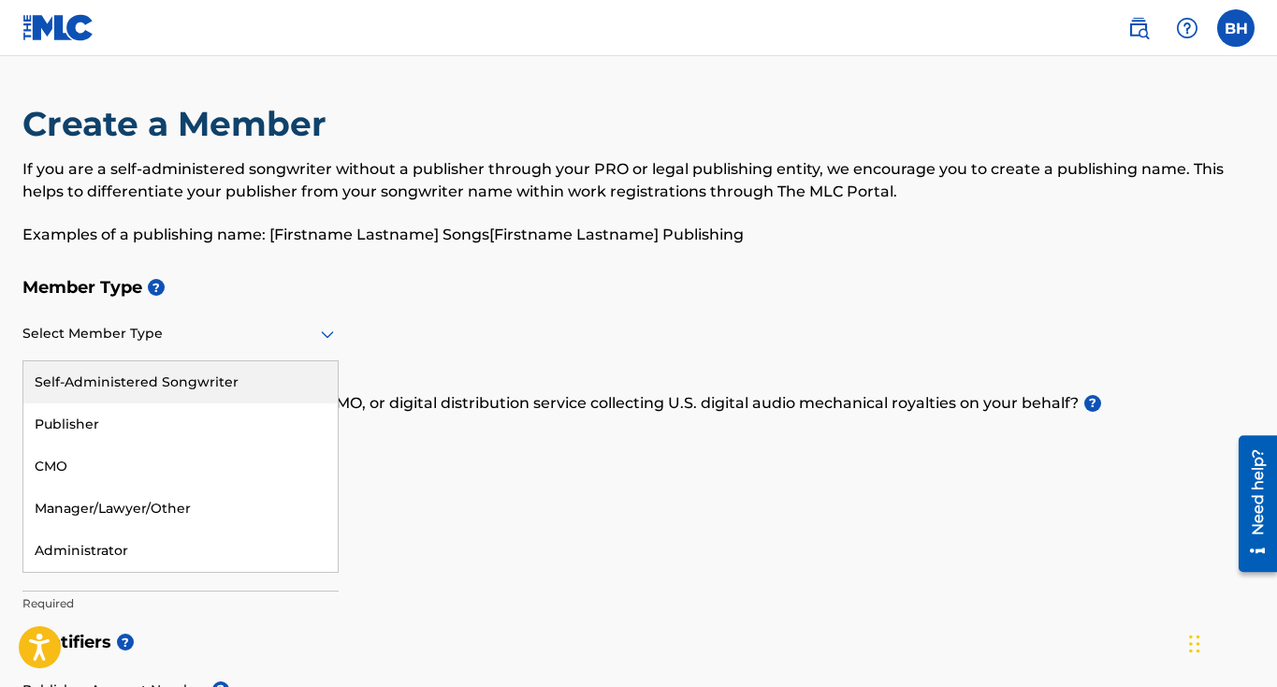
click at [174, 374] on div "Self-Administered Songwriter" at bounding box center [180, 382] width 314 height 42
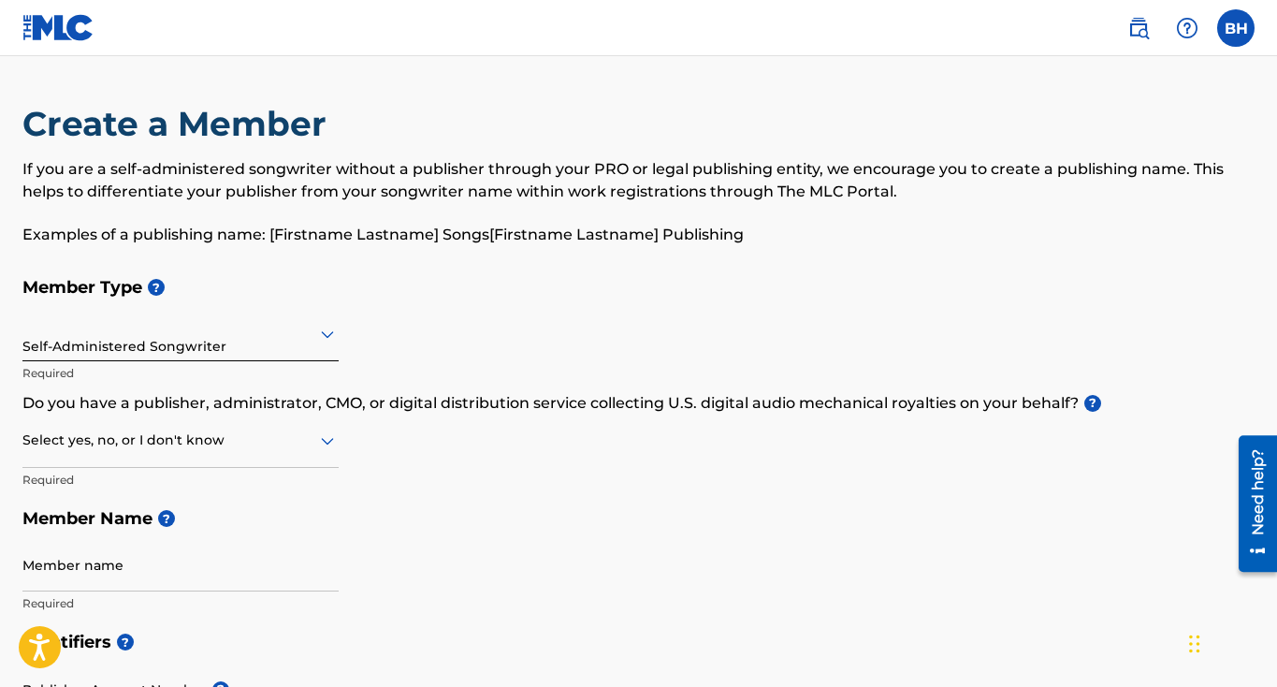
click at [164, 439] on div at bounding box center [180, 440] width 316 height 23
click at [122, 515] on div "No" at bounding box center [180, 531] width 314 height 42
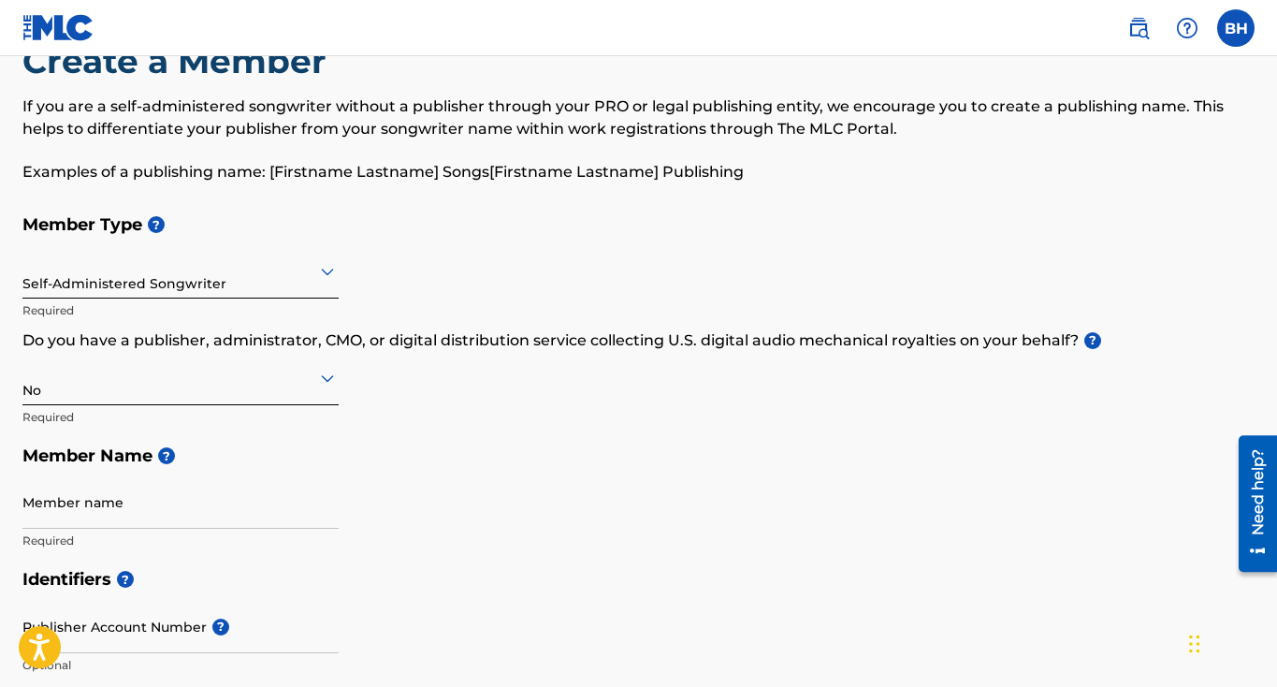
scroll to position [67, 0]
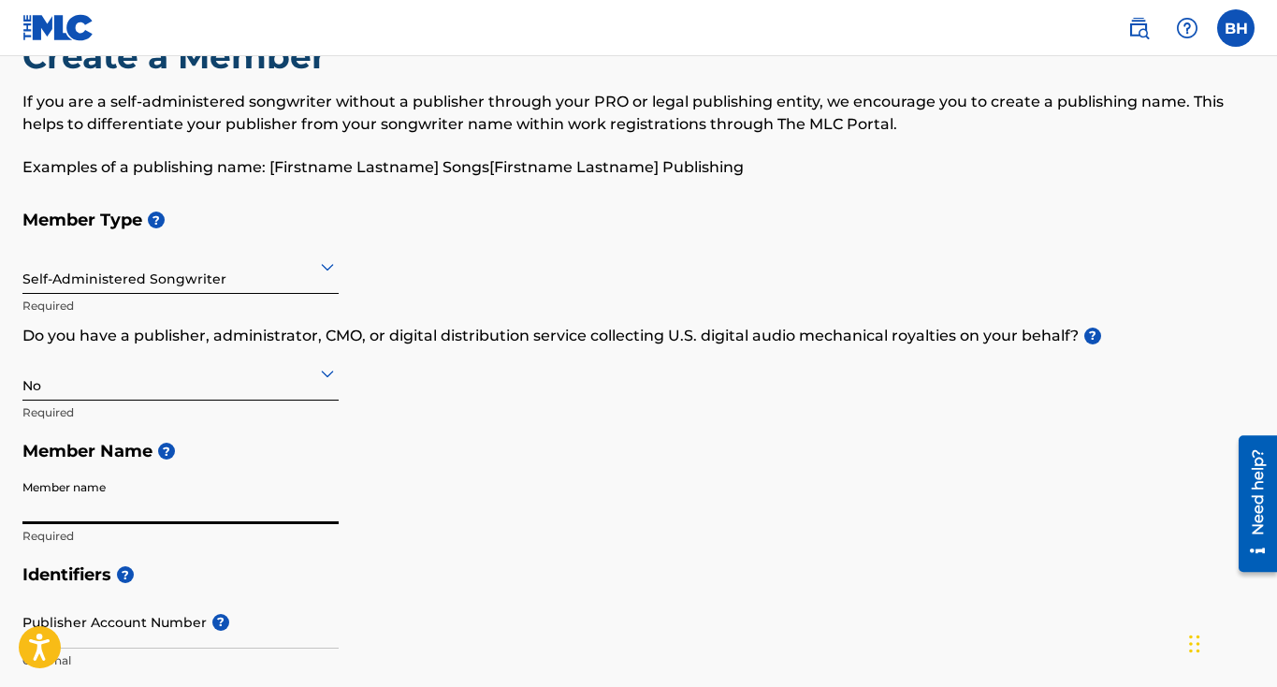
click at [86, 493] on input "Member name" at bounding box center [180, 497] width 316 height 53
type input "Briana Harris"
click at [294, 440] on h5 "Member Name ?" at bounding box center [638, 451] width 1232 height 40
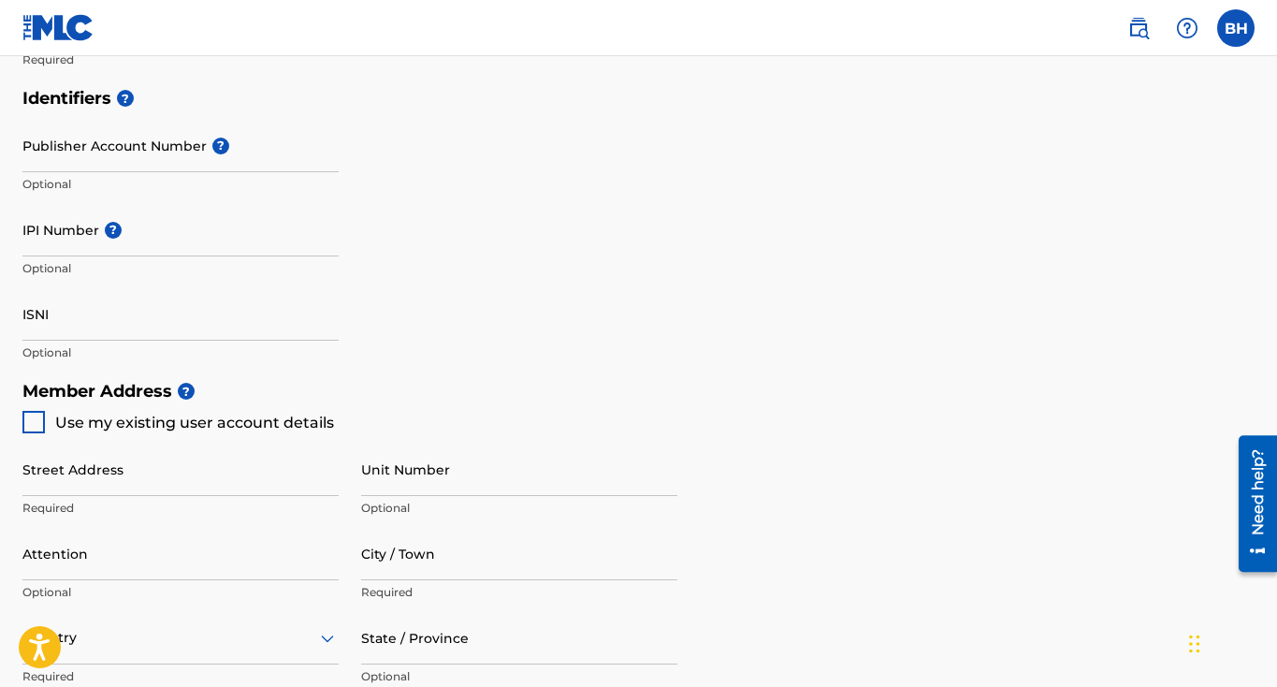
scroll to position [547, 0]
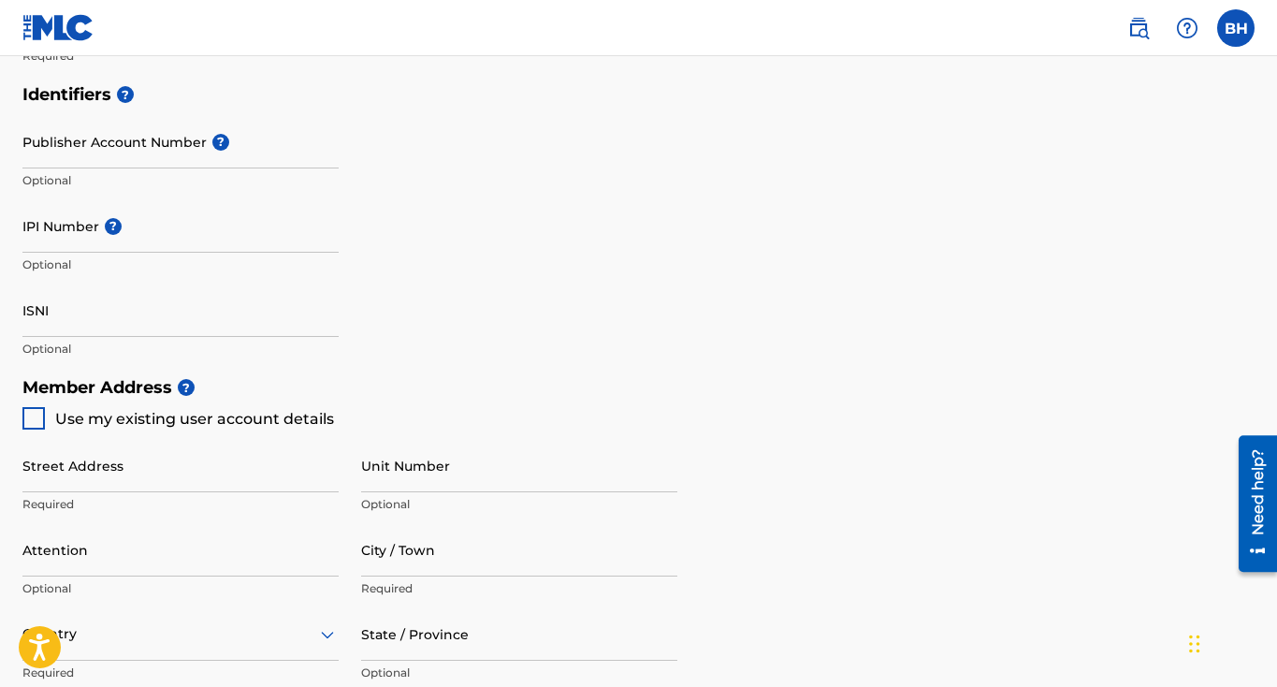
click at [34, 423] on div at bounding box center [33, 418] width 22 height 22
type input "[STREET_ADDRESS]"
type input "Greeley"
type input "80634"
type input "256"
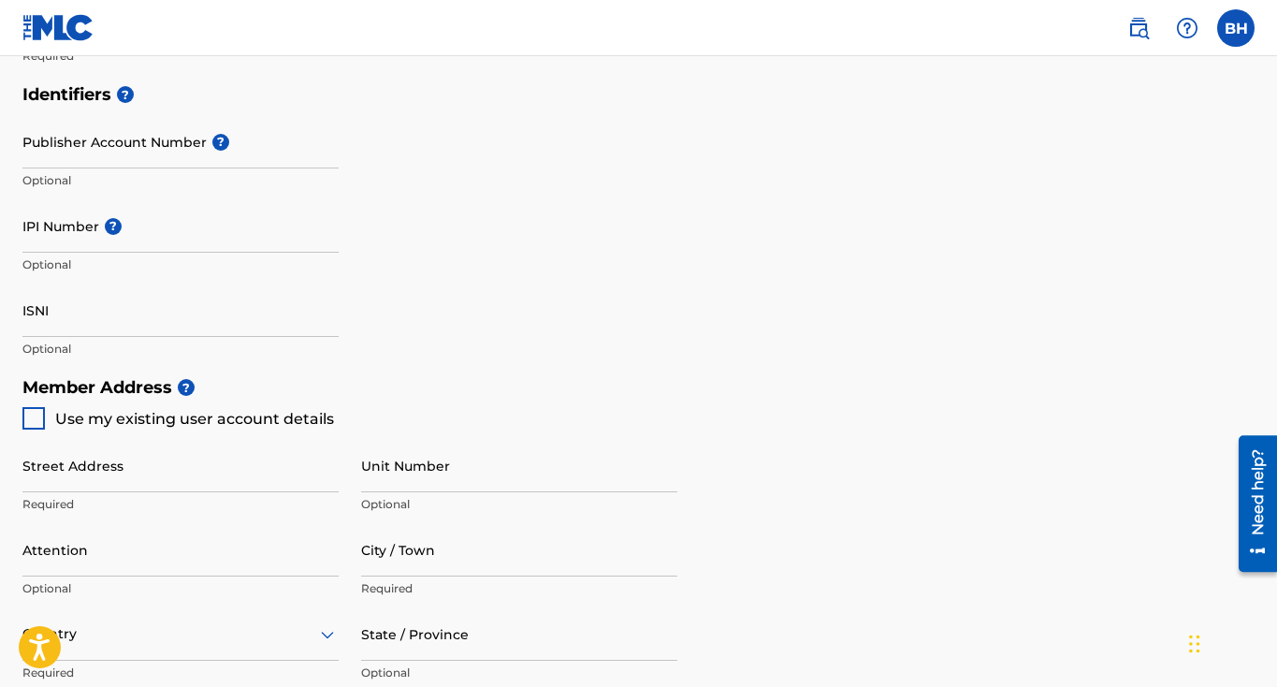
type input "6836627"
type input "[EMAIL_ADDRESS][DOMAIN_NAME]"
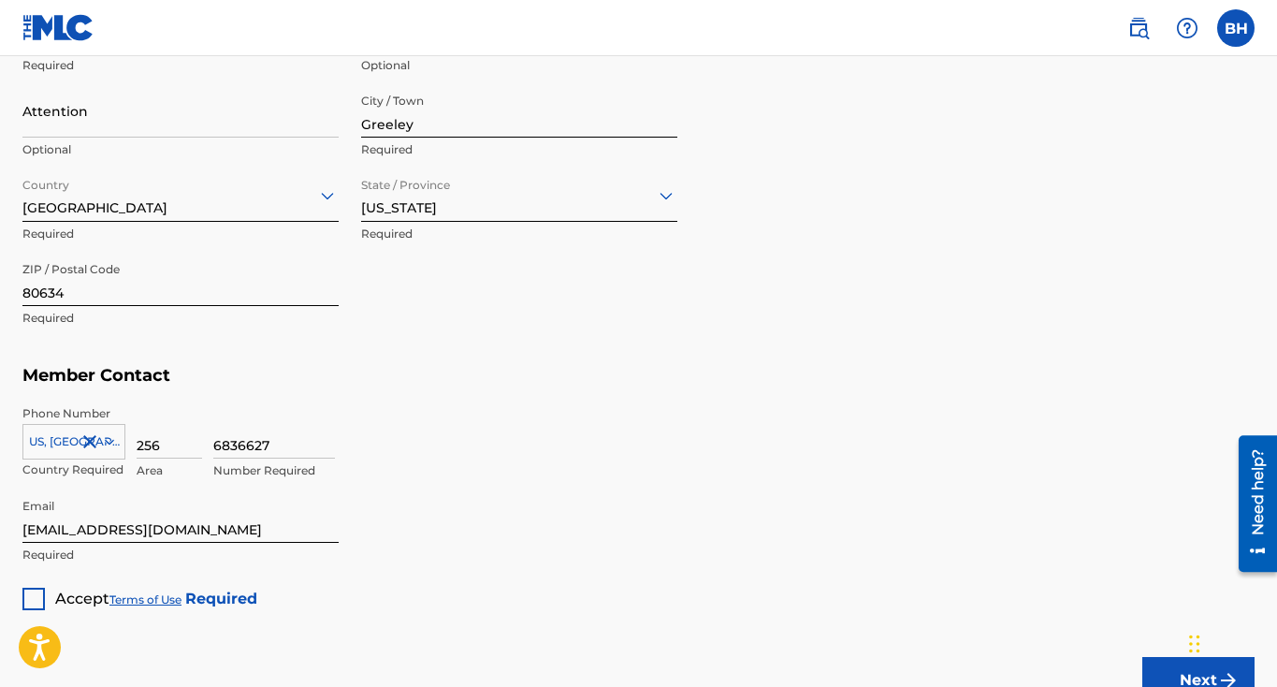
scroll to position [1139, 0]
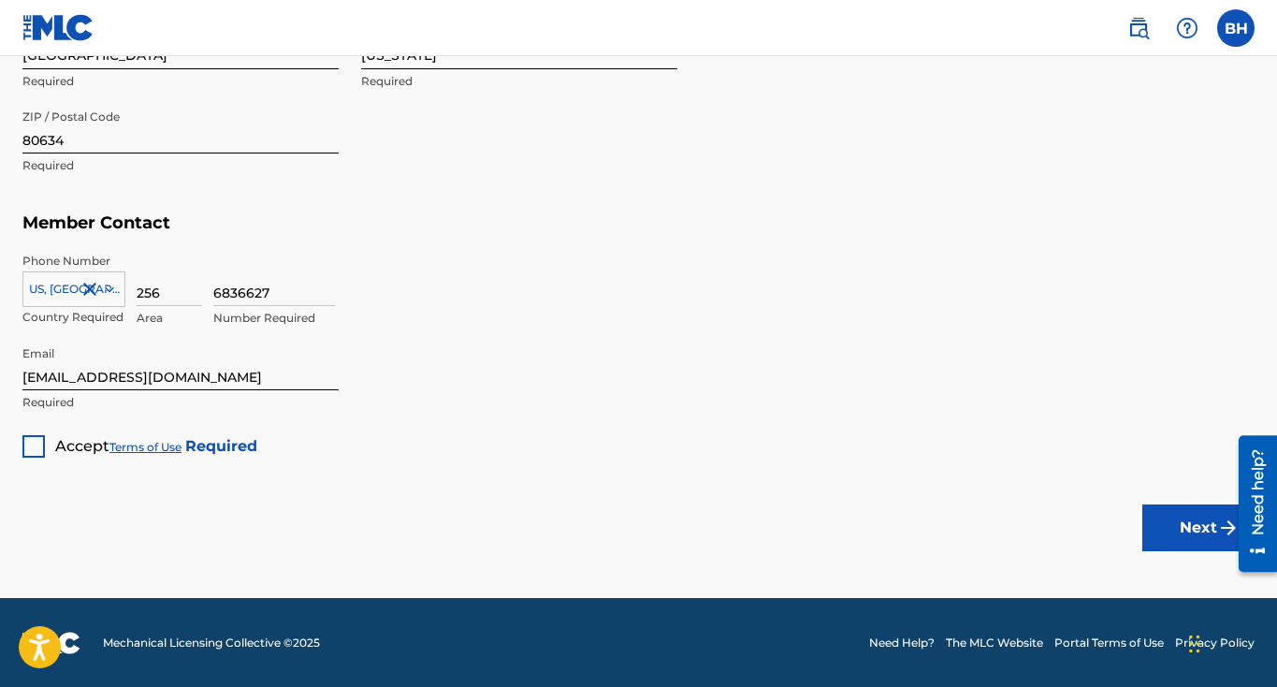
click at [33, 444] on div at bounding box center [33, 446] width 22 height 22
click at [1178, 521] on button "Next" at bounding box center [1198, 527] width 112 height 47
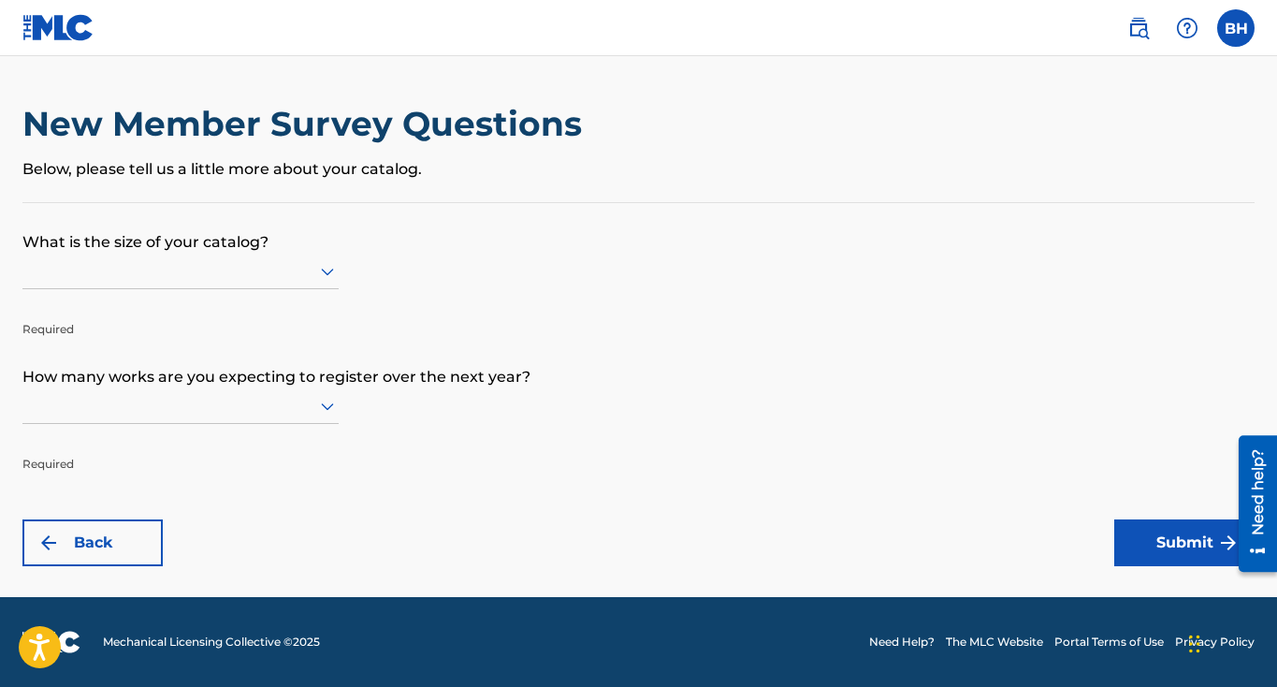
click at [284, 260] on div at bounding box center [180, 270] width 316 height 23
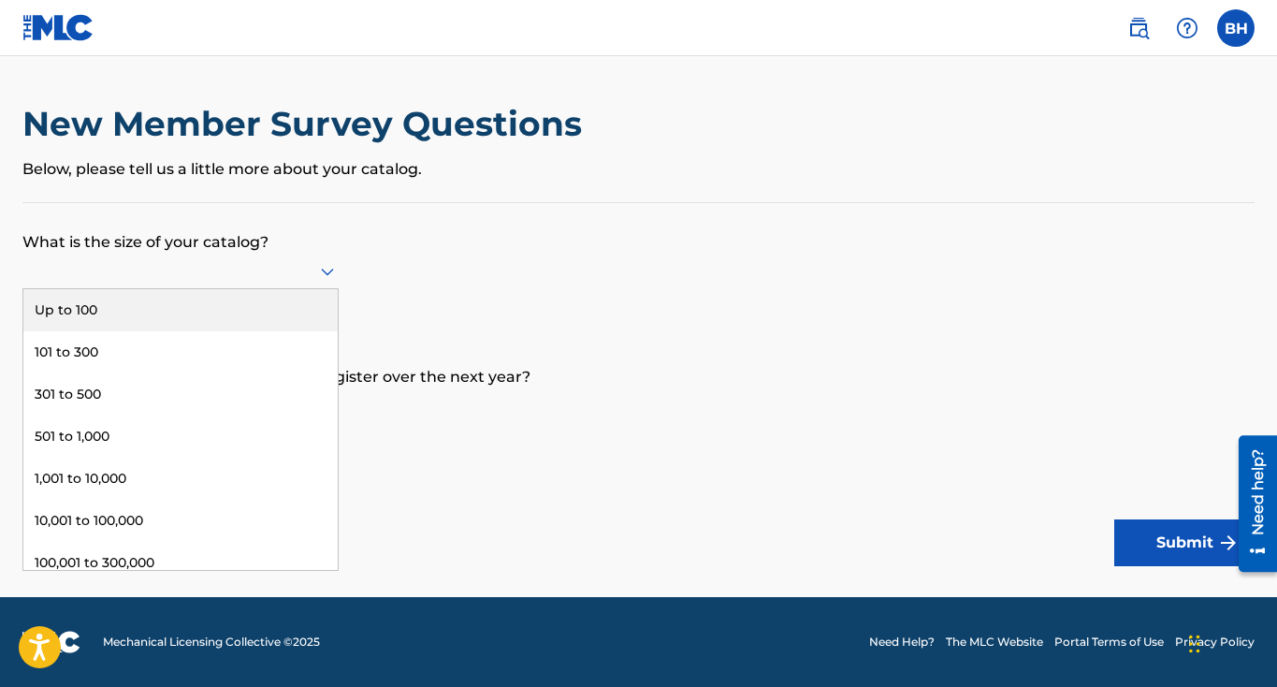
click at [166, 306] on div "Up to 100" at bounding box center [180, 310] width 314 height 42
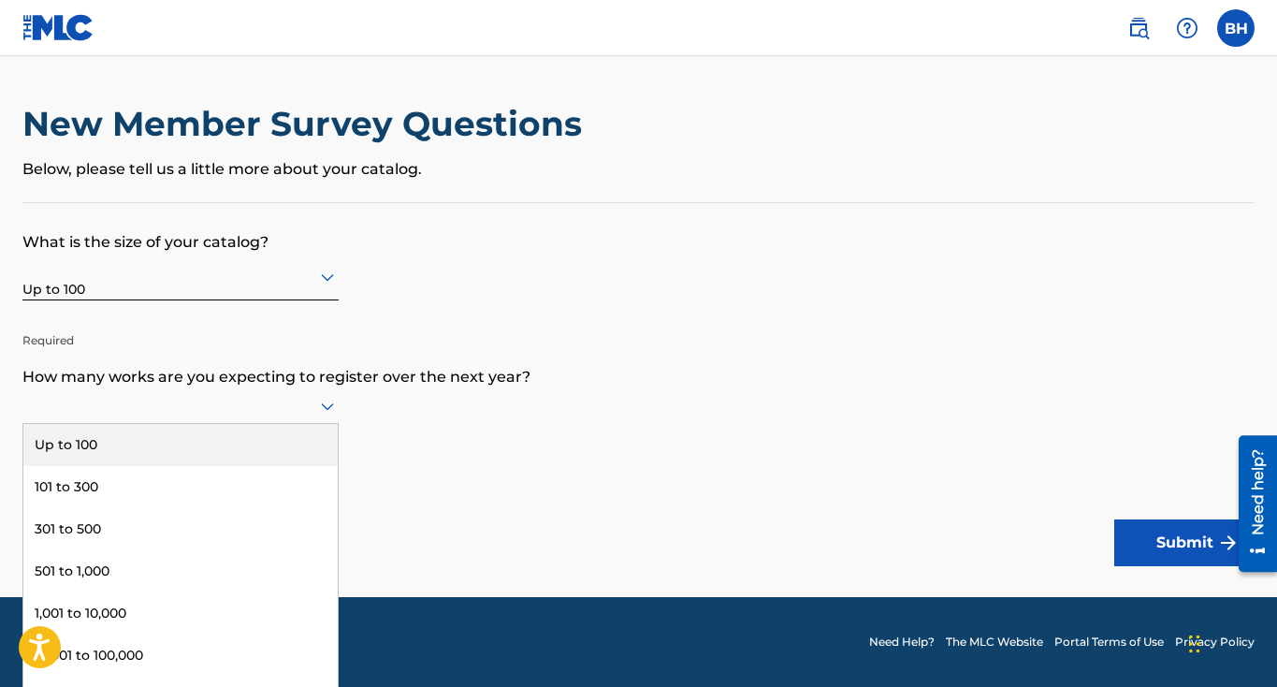
scroll to position [1, 0]
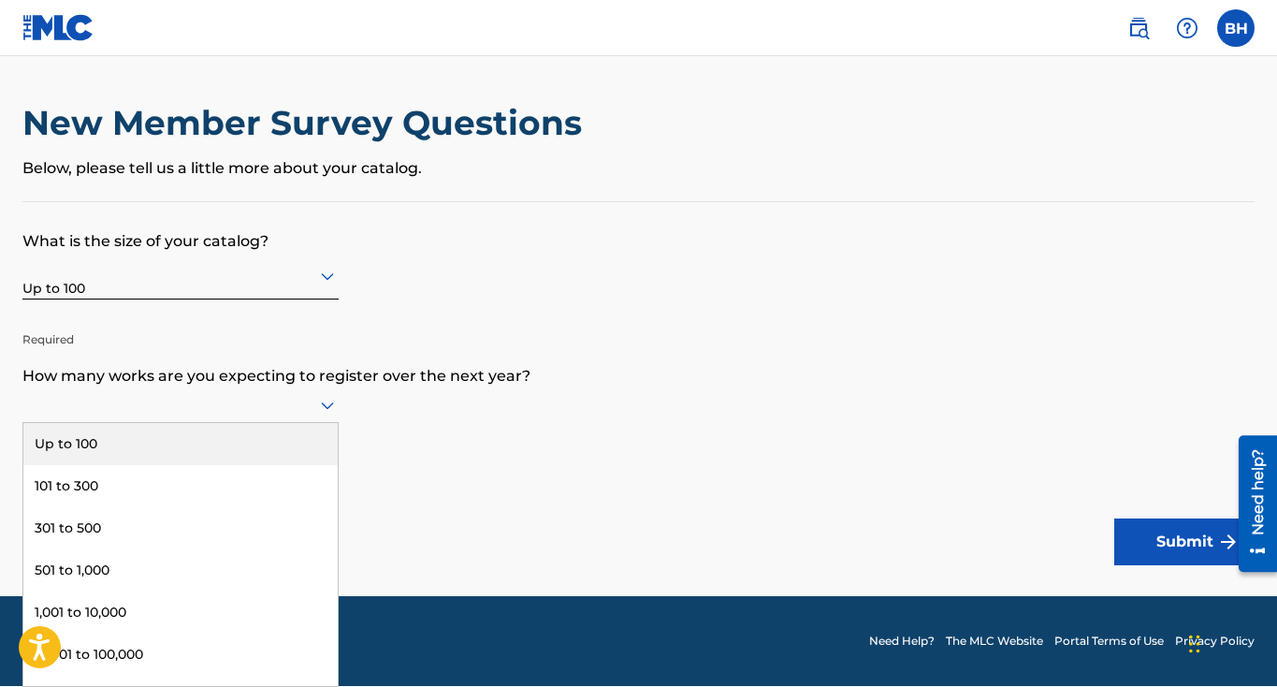
click at [326, 409] on icon at bounding box center [327, 405] width 13 height 7
click at [137, 429] on div "Up to 100" at bounding box center [180, 444] width 314 height 42
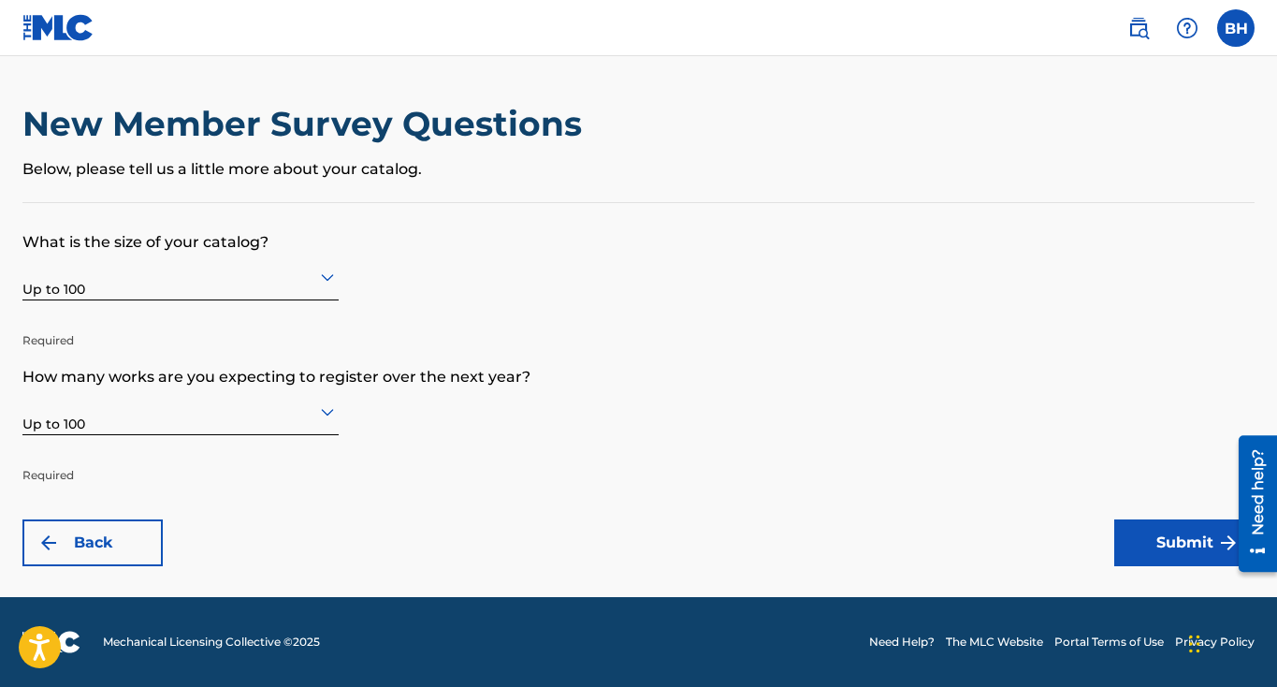
click at [1164, 530] on button "Submit" at bounding box center [1184, 542] width 140 height 47
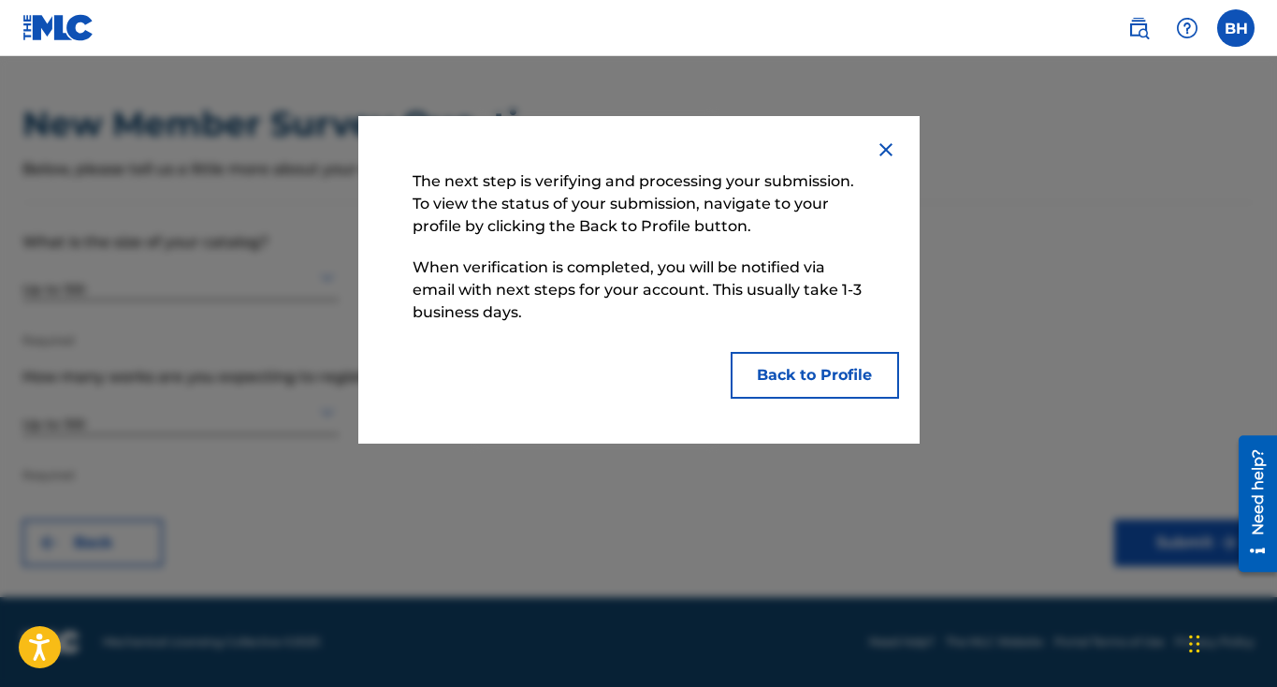
click at [778, 369] on button "Back to Profile" at bounding box center [815, 375] width 168 height 47
